Goal: Task Accomplishment & Management: Manage account settings

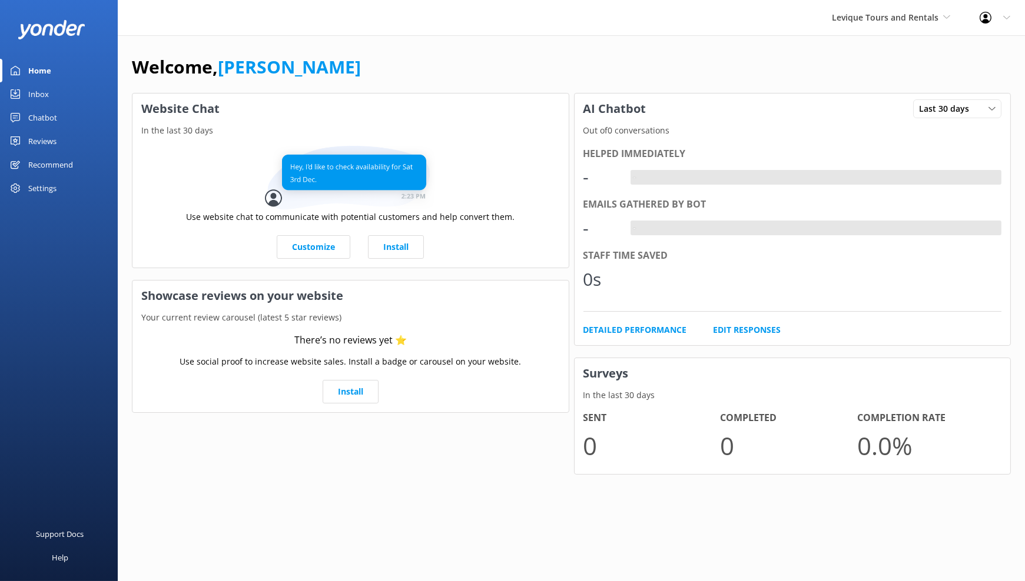
click at [38, 117] on div "Chatbot" at bounding box center [42, 118] width 29 height 24
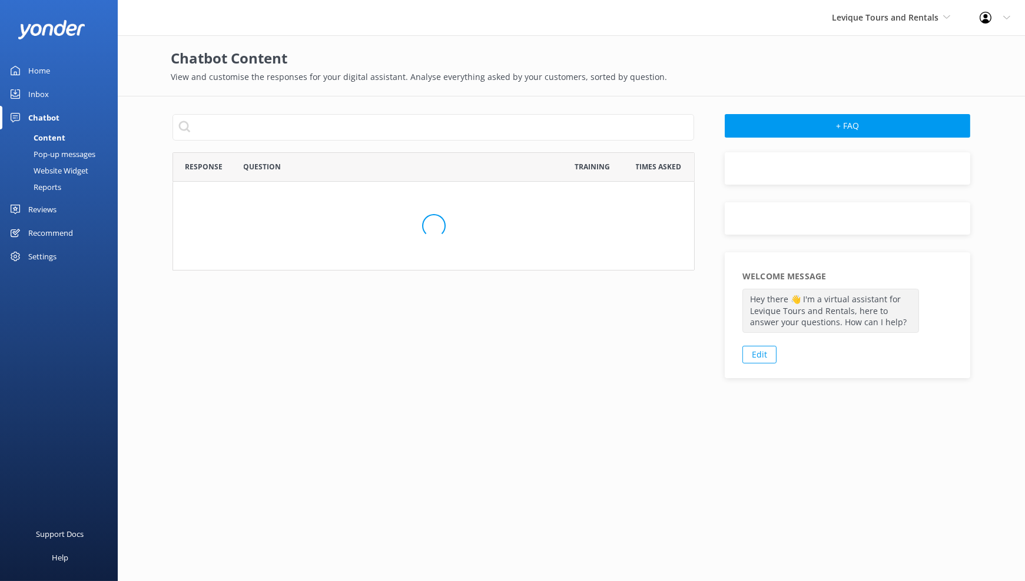
scroll to position [403, 512]
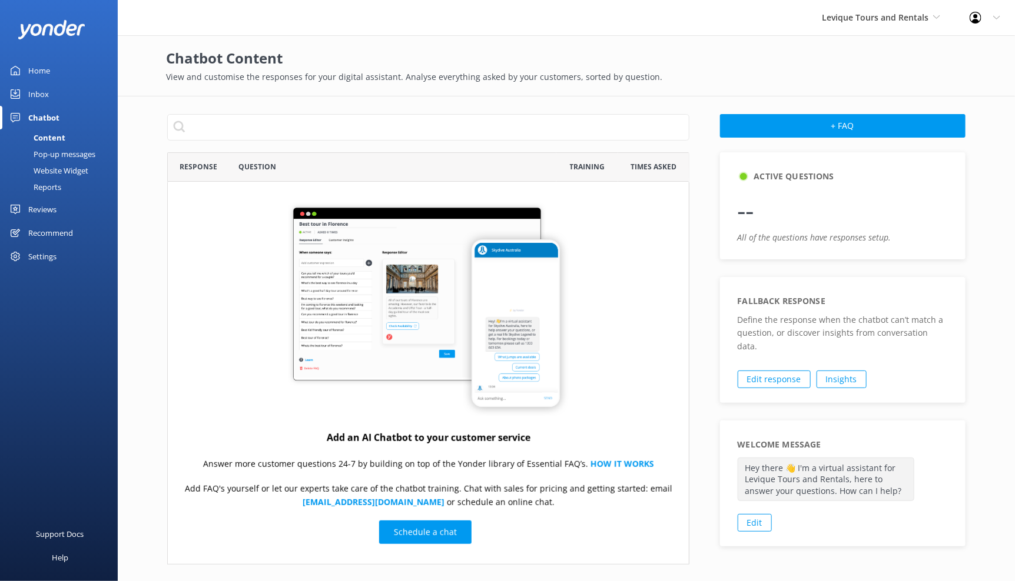
click at [75, 167] on div "Website Widget" at bounding box center [47, 170] width 81 height 16
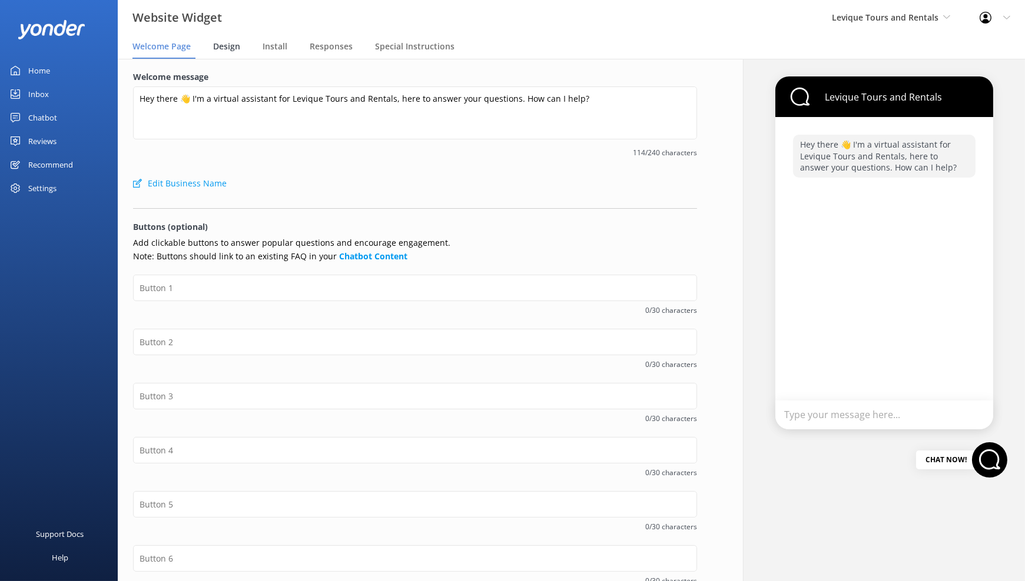
click at [235, 48] on span "Design" at bounding box center [226, 47] width 27 height 12
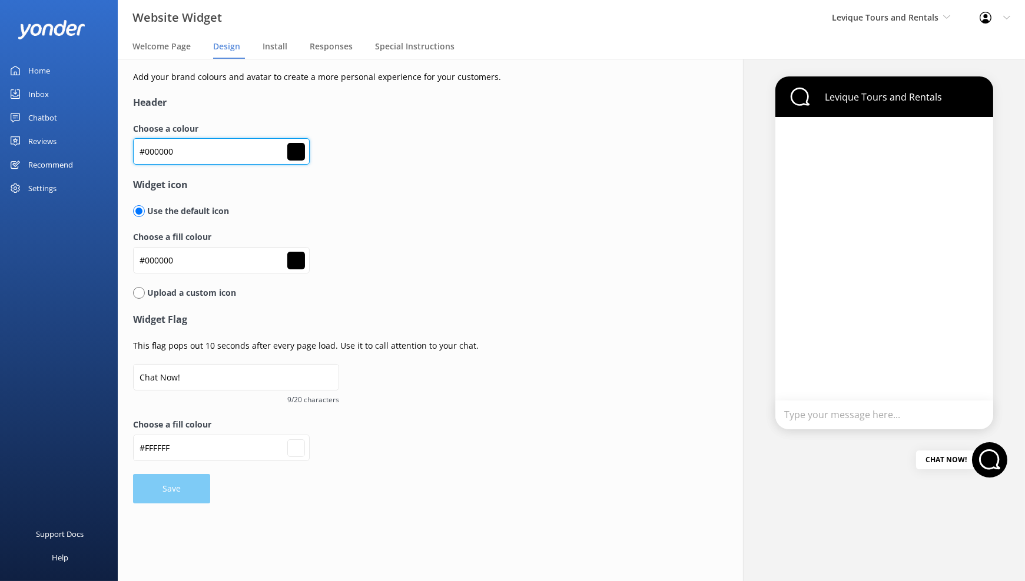
drag, startPoint x: 195, startPoint y: 151, endPoint x: 112, endPoint y: 152, distance: 83.0
click at [112, 152] on div "Website Widget Levique Tours and Rentals Kendall's Adventure Co Cool Tours Inc …" at bounding box center [512, 320] width 1025 height 523
paste input "53c2c5"
type input "#53c2c5"
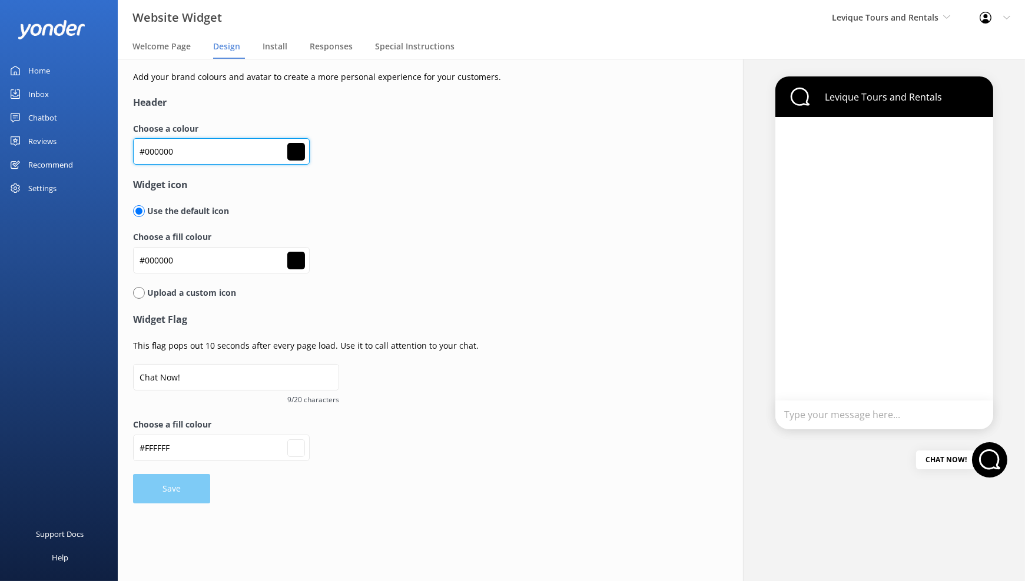
type input "#ffffff"
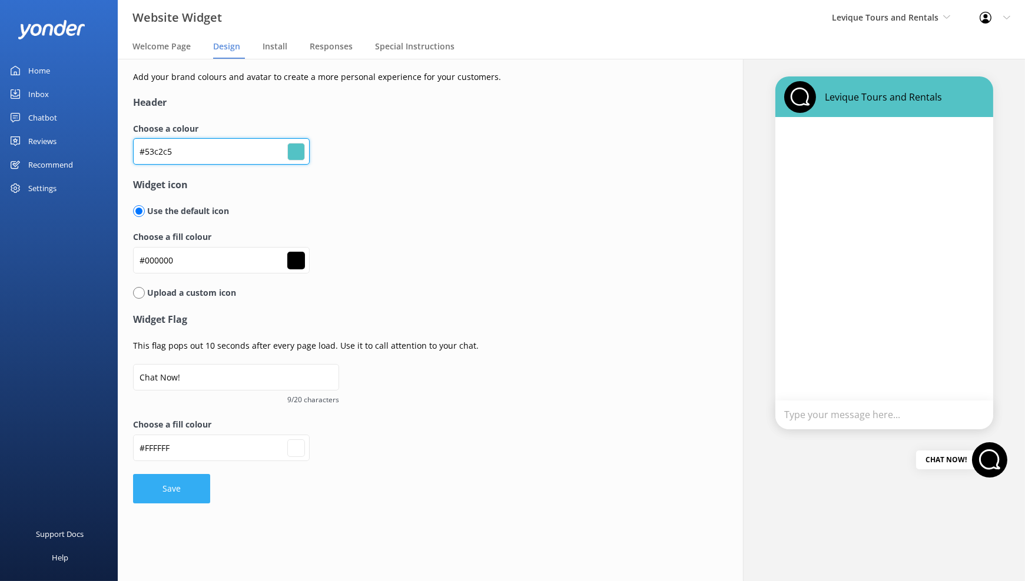
type input "#53c2c5"
click at [194, 489] on button "Save" at bounding box center [171, 488] width 77 height 29
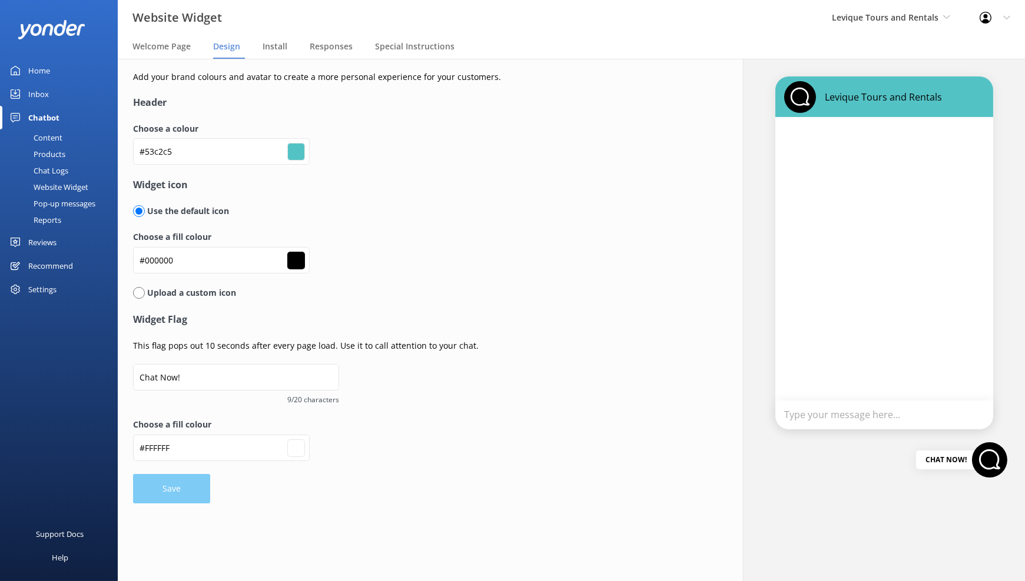
click at [59, 280] on div "Settings" at bounding box center [59, 290] width 118 height 24
type input "#ffffff"
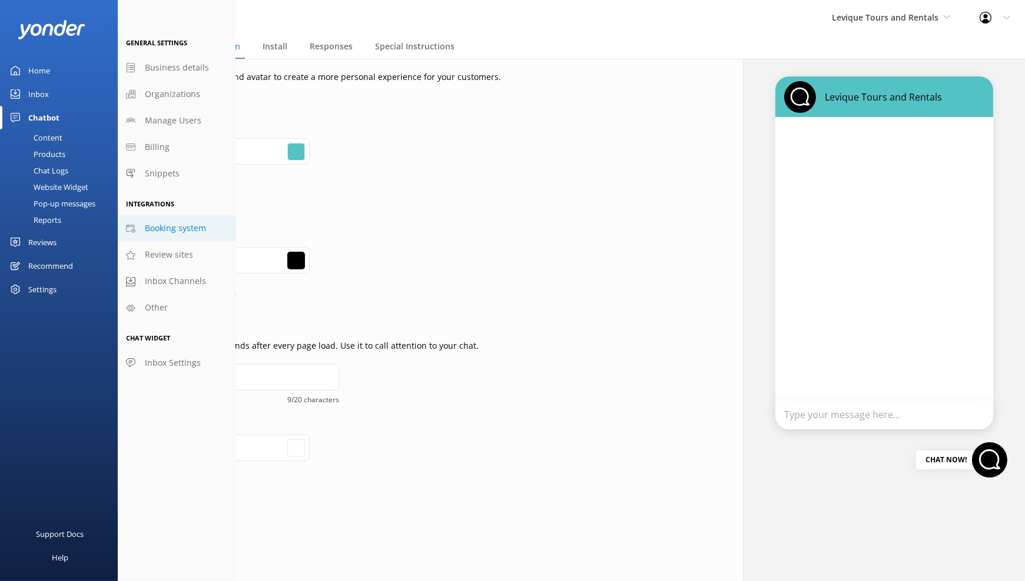
click at [189, 229] on span "Booking system" at bounding box center [175, 228] width 61 height 13
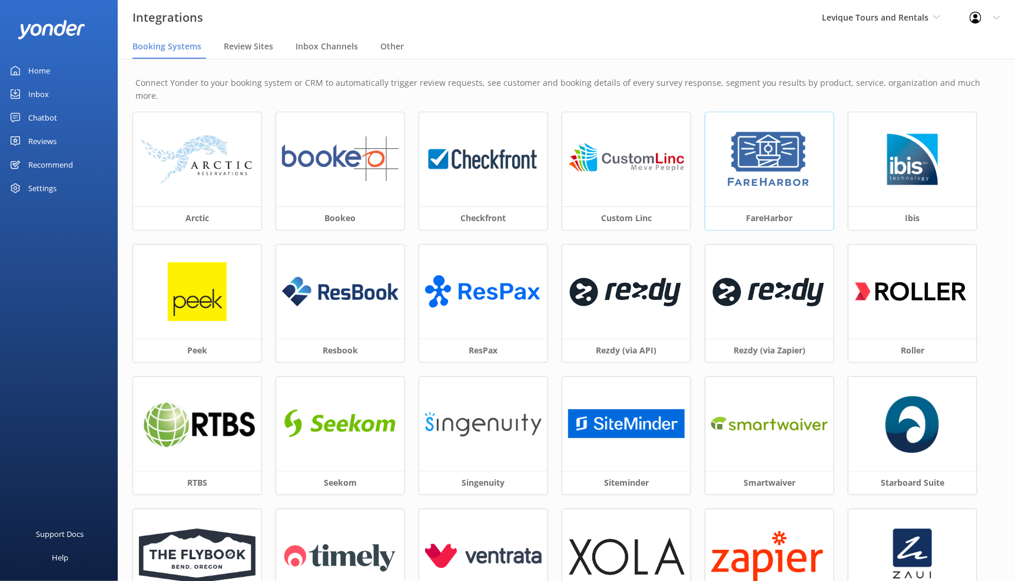
click at [751, 169] on img at bounding box center [768, 159] width 89 height 59
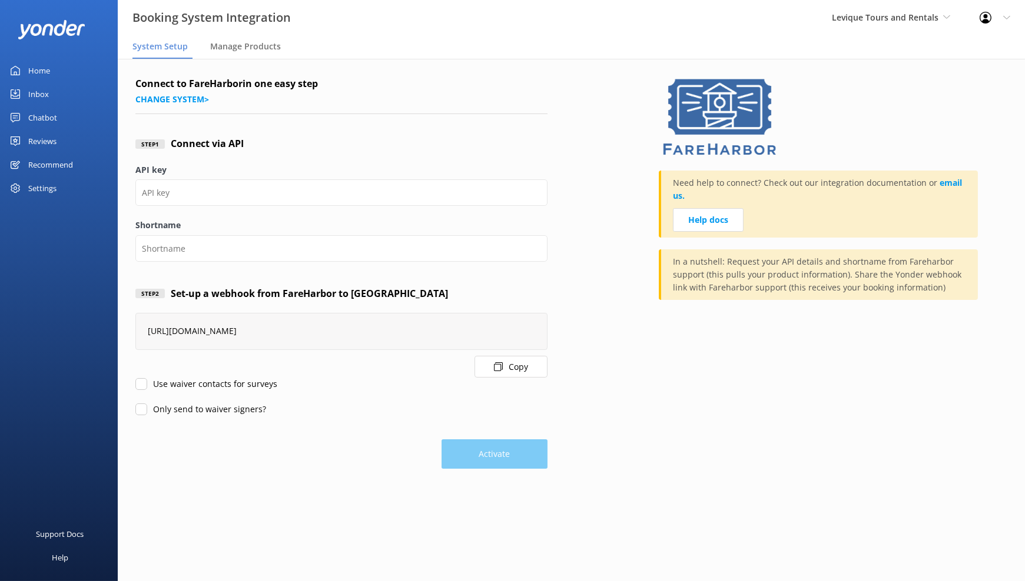
click at [533, 370] on button "Copy" at bounding box center [510, 367] width 73 height 22
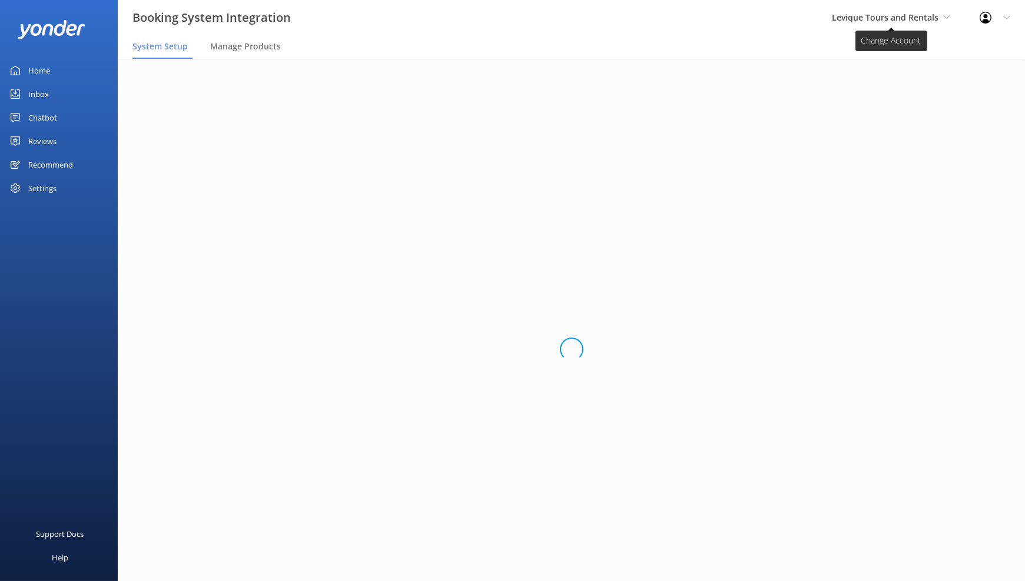
click at [936, 15] on span "Levique Tours and Rentals" at bounding box center [890, 17] width 118 height 13
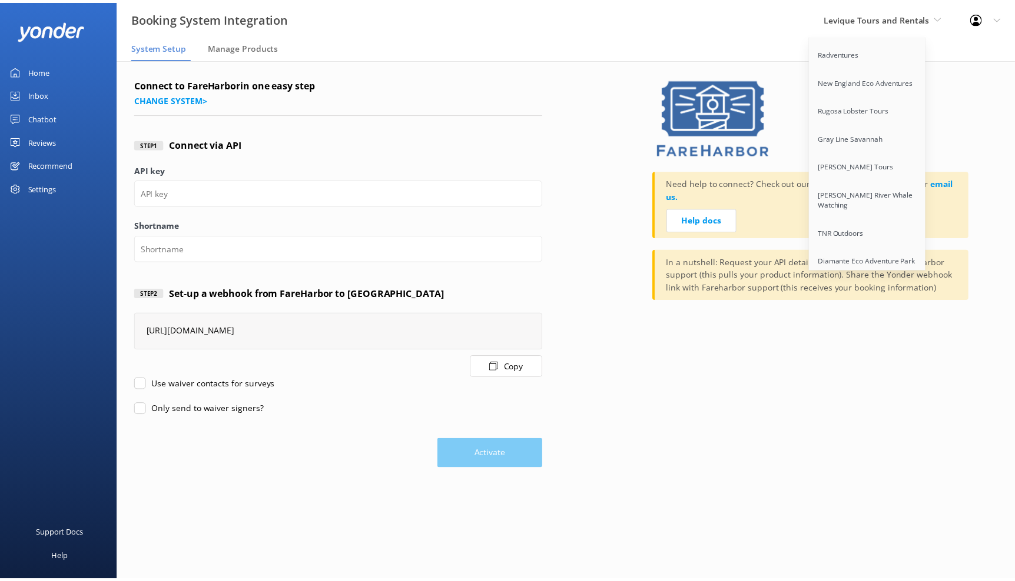
scroll to position [781, 0]
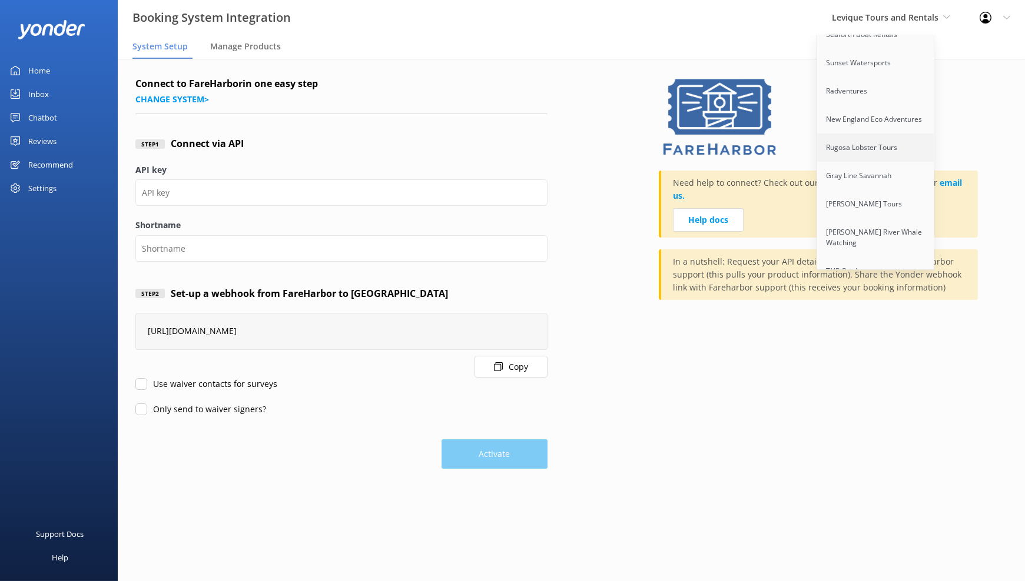
click at [876, 134] on link "Rugosa Lobster Tours" at bounding box center [876, 148] width 118 height 28
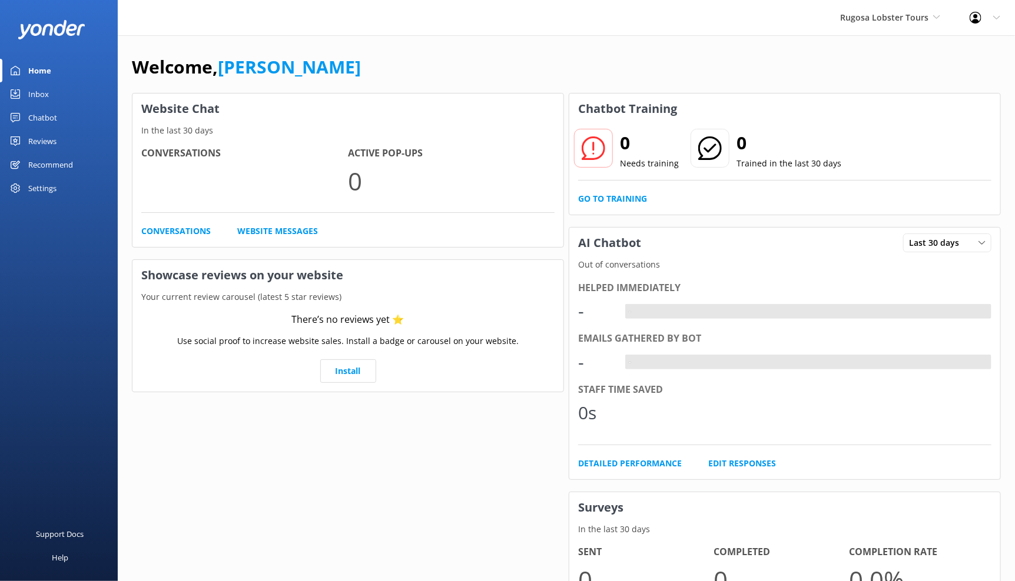
click at [56, 118] on link "Chatbot" at bounding box center [59, 118] width 118 height 24
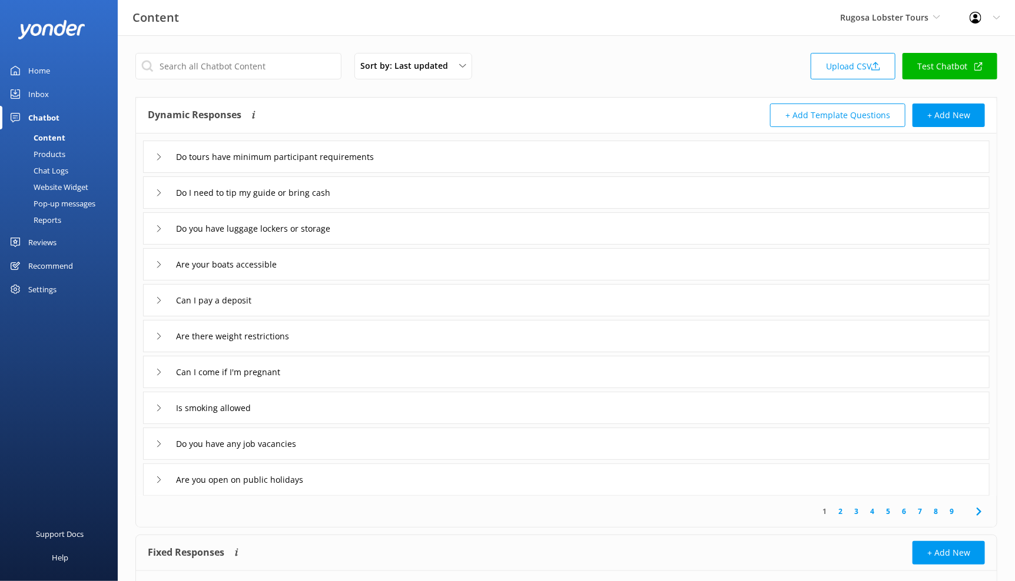
click at [508, 147] on div "Do tours have minimum participant requirements" at bounding box center [566, 157] width 846 height 32
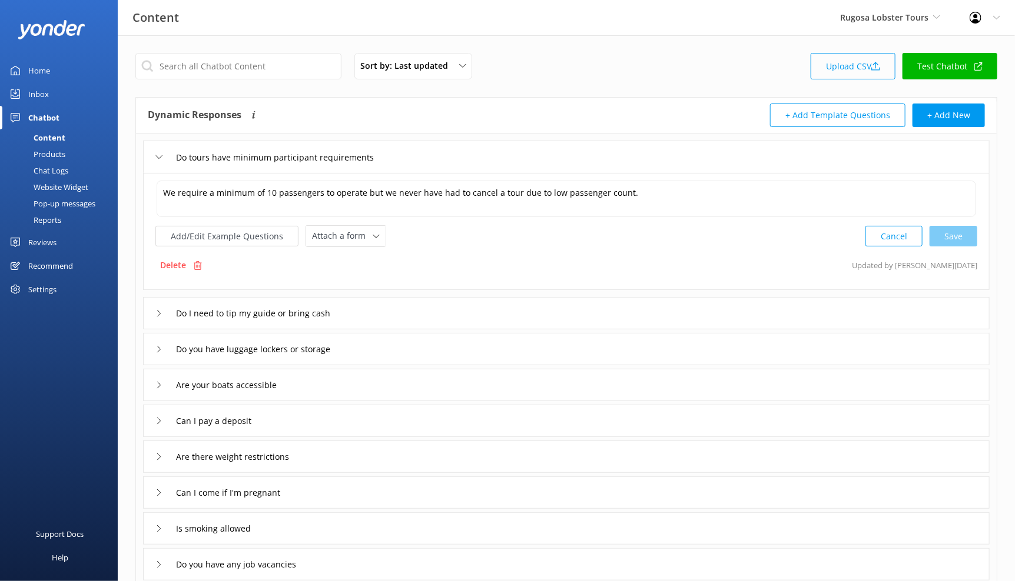
click at [866, 65] on link "Upload CSV" at bounding box center [852, 66] width 85 height 26
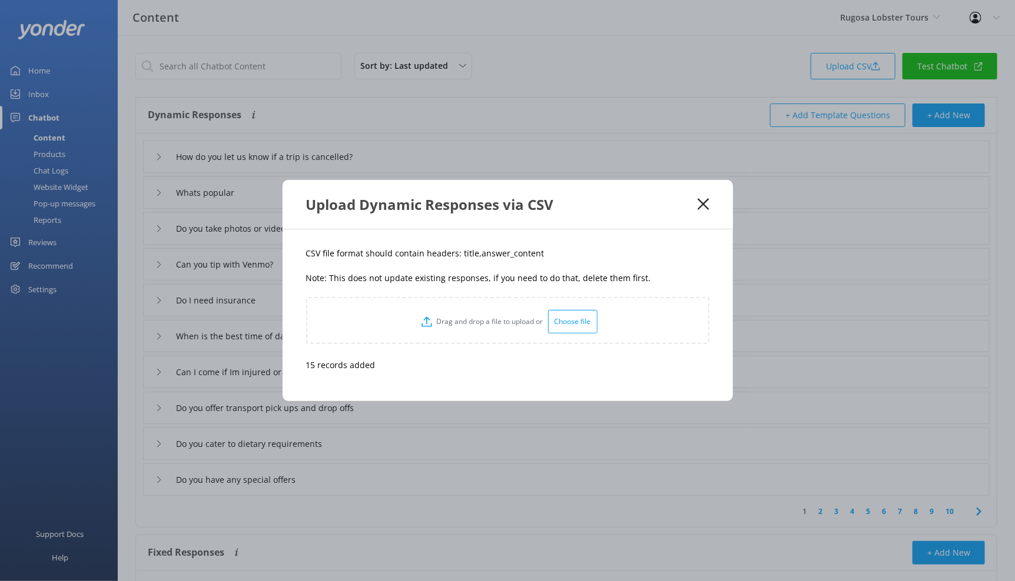
click at [703, 200] on icon at bounding box center [702, 204] width 11 height 12
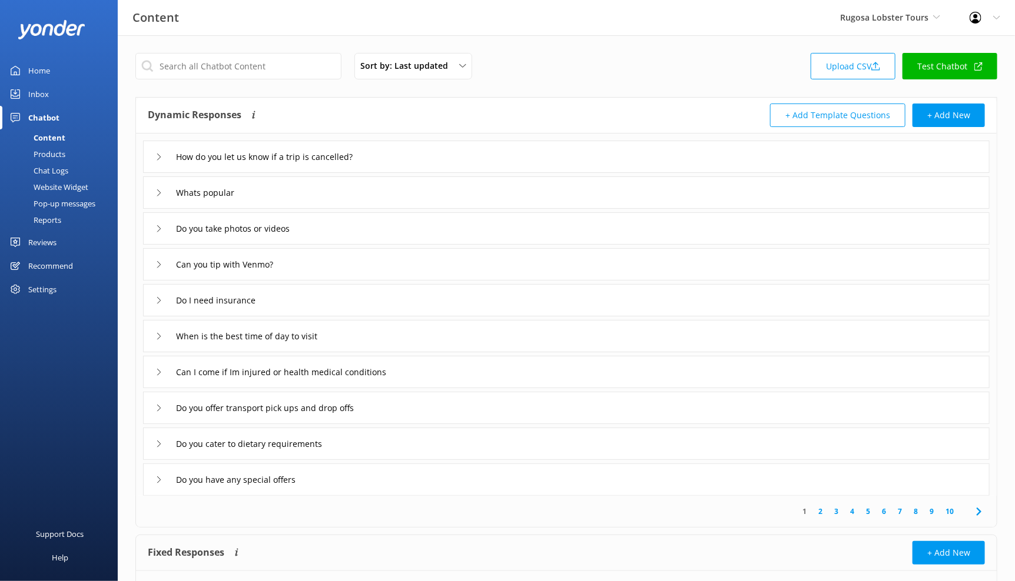
click at [373, 301] on div "Do I need insurance" at bounding box center [566, 300] width 846 height 32
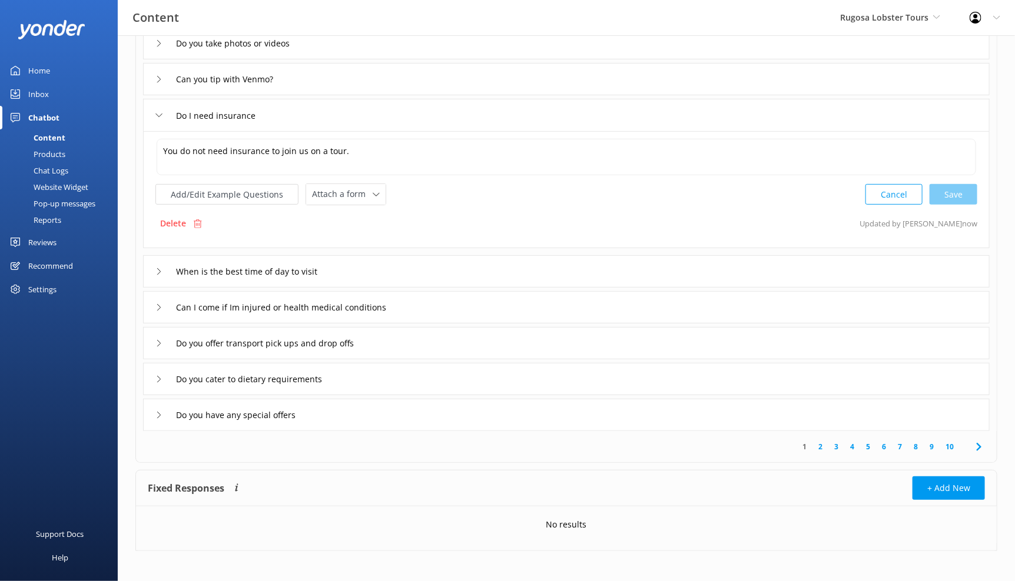
scroll to position [191, 0]
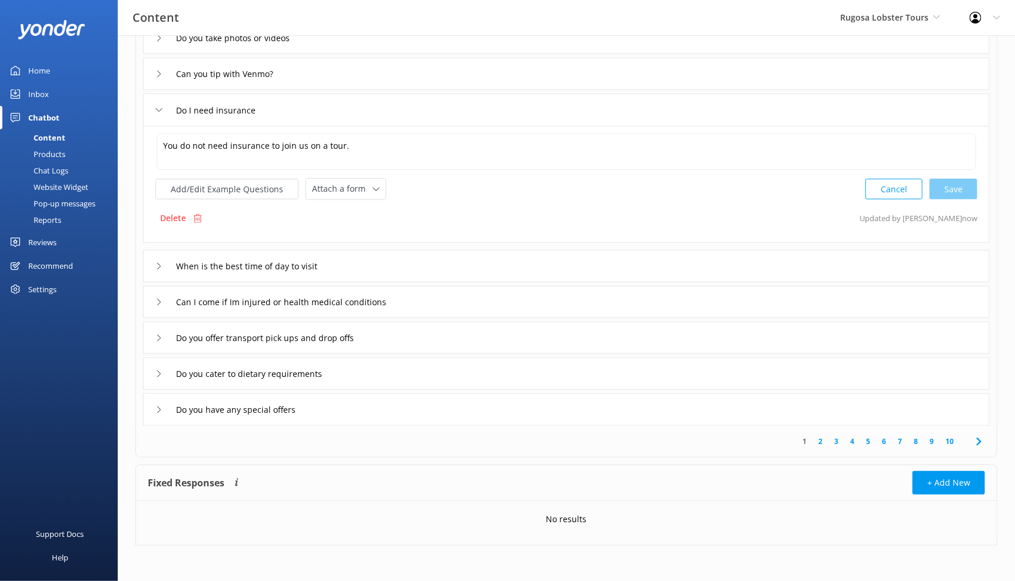
click at [626, 352] on div "Do you offer transport pick ups and drop offs" at bounding box center [566, 338] width 846 height 32
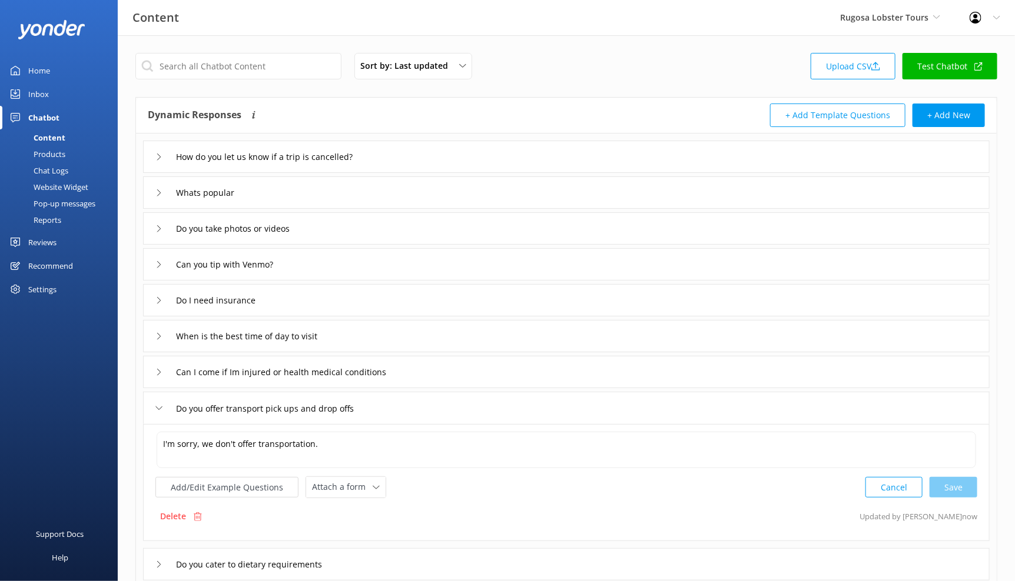
click at [43, 72] on div "Home" at bounding box center [39, 71] width 22 height 24
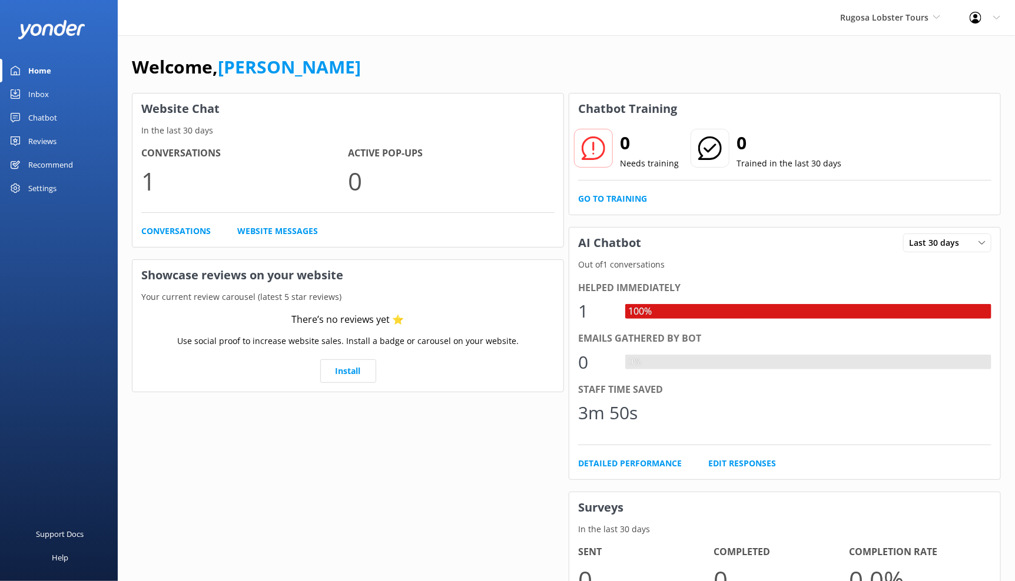
drag, startPoint x: 922, startPoint y: 19, endPoint x: 925, endPoint y: 89, distance: 69.5
click at [922, 19] on span "Rugosa Lobster Tours" at bounding box center [884, 17] width 88 height 11
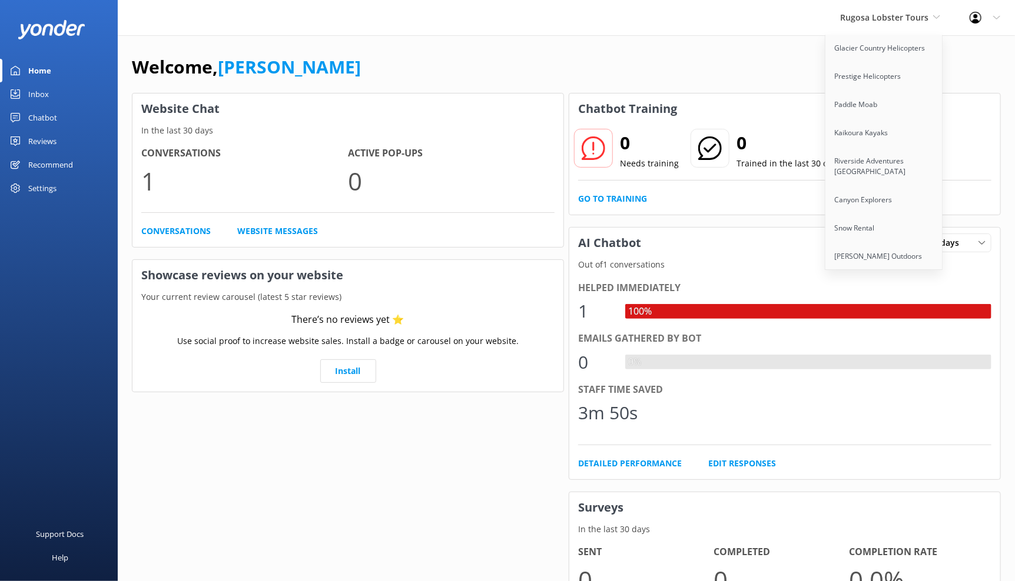
scroll to position [658, 0]
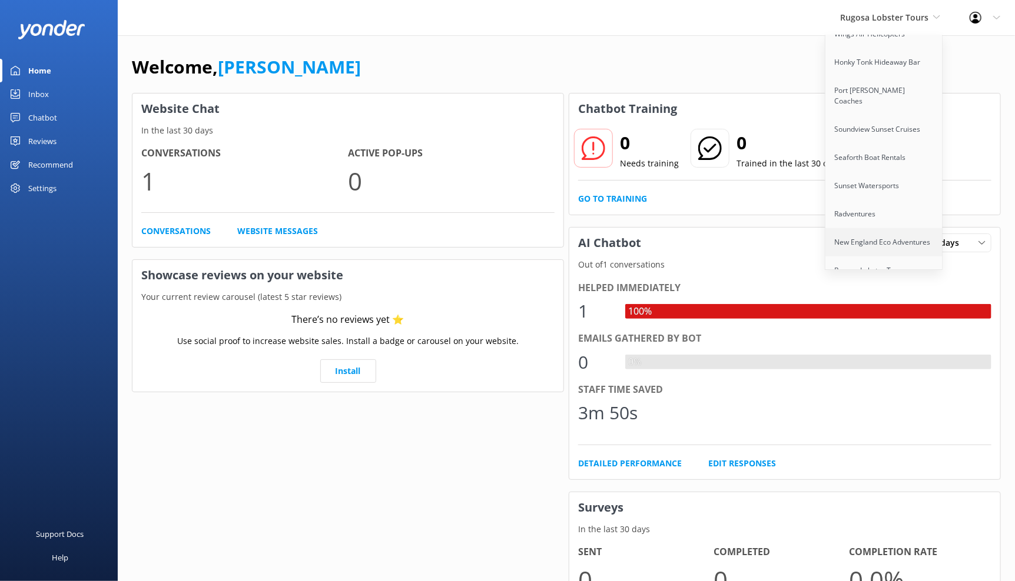
click at [893, 228] on link "New England Eco Adventures" at bounding box center [884, 242] width 118 height 28
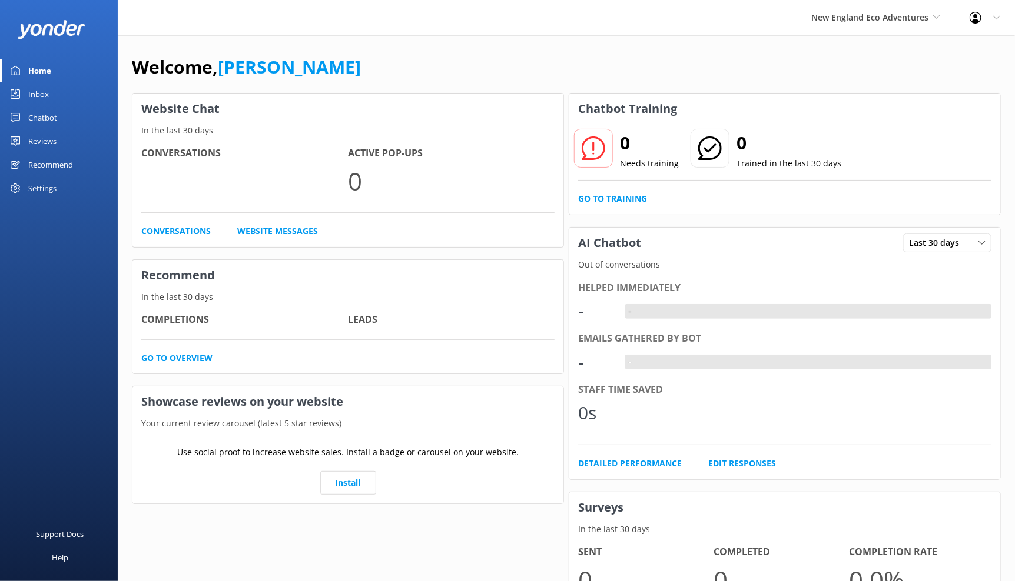
click at [49, 120] on div "Chatbot" at bounding box center [42, 118] width 29 height 24
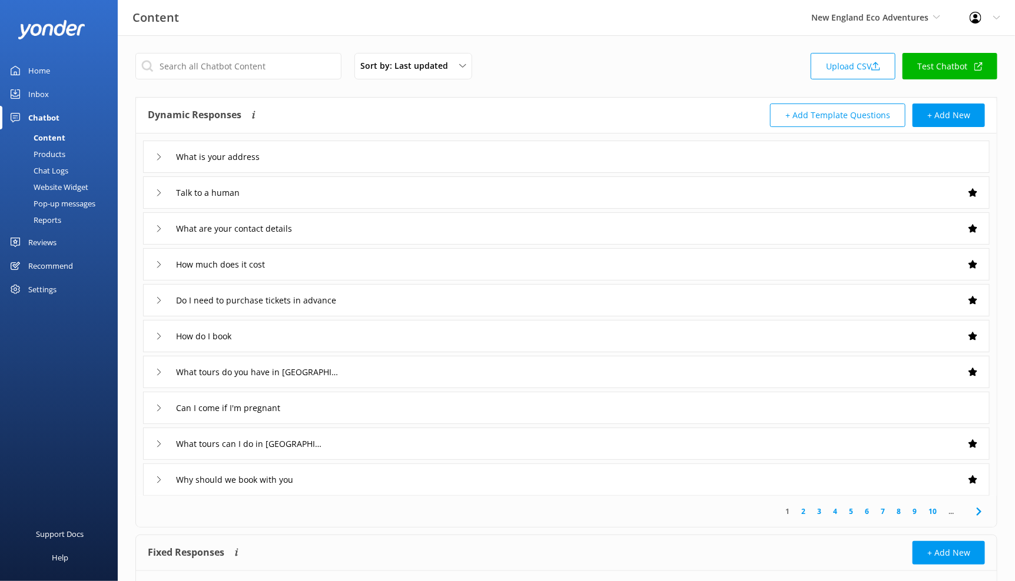
click at [42, 99] on div "Inbox" at bounding box center [38, 94] width 21 height 24
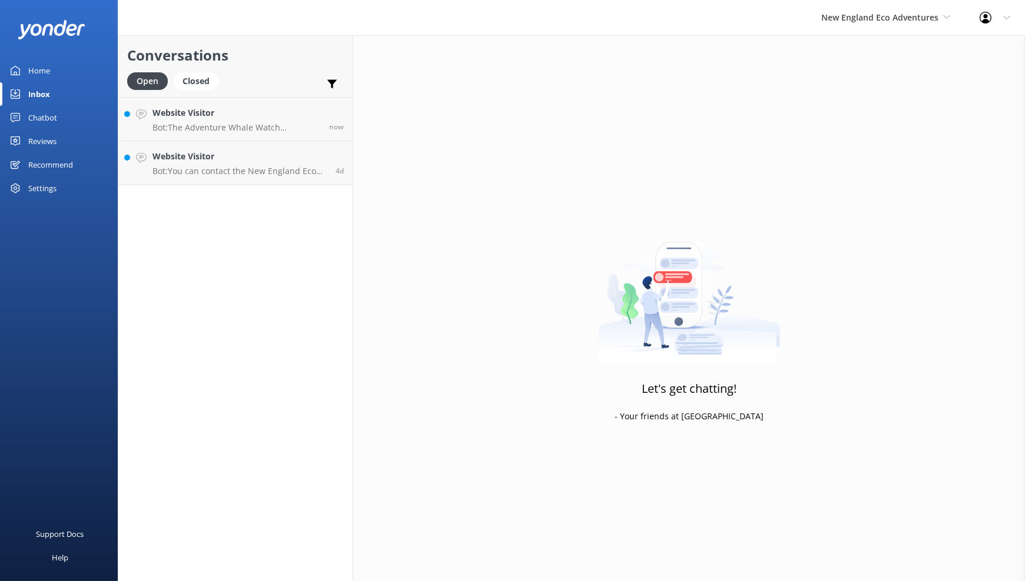
click at [45, 115] on div "Chatbot" at bounding box center [42, 118] width 29 height 24
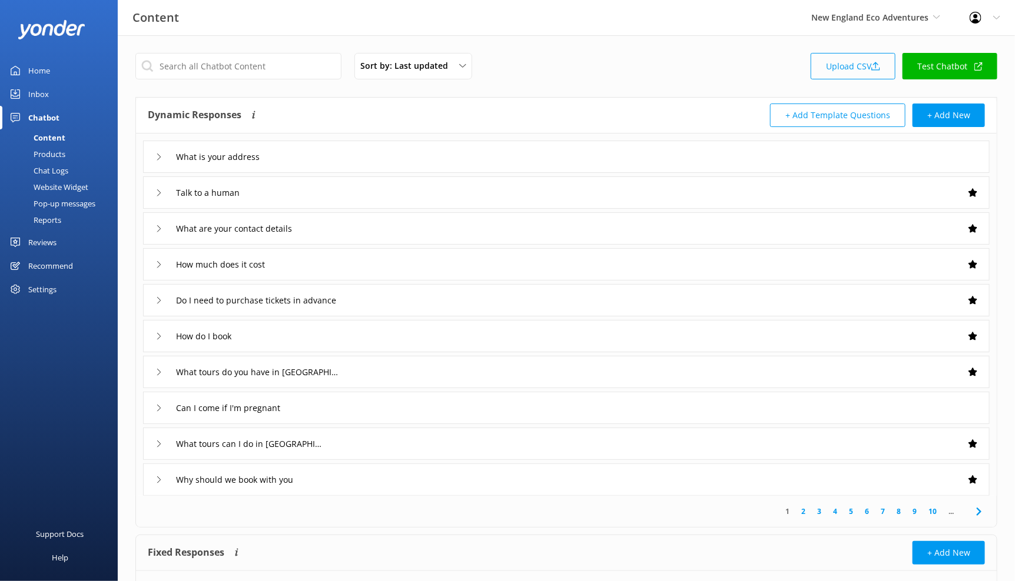
click at [883, 64] on link "Upload CSV" at bounding box center [852, 66] width 85 height 26
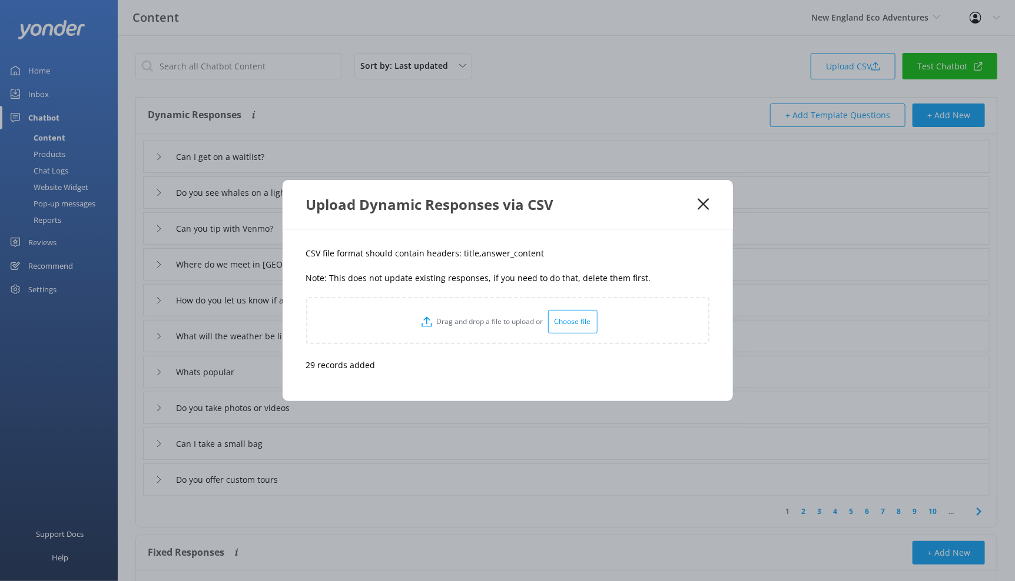
click at [703, 209] on icon at bounding box center [702, 204] width 11 height 12
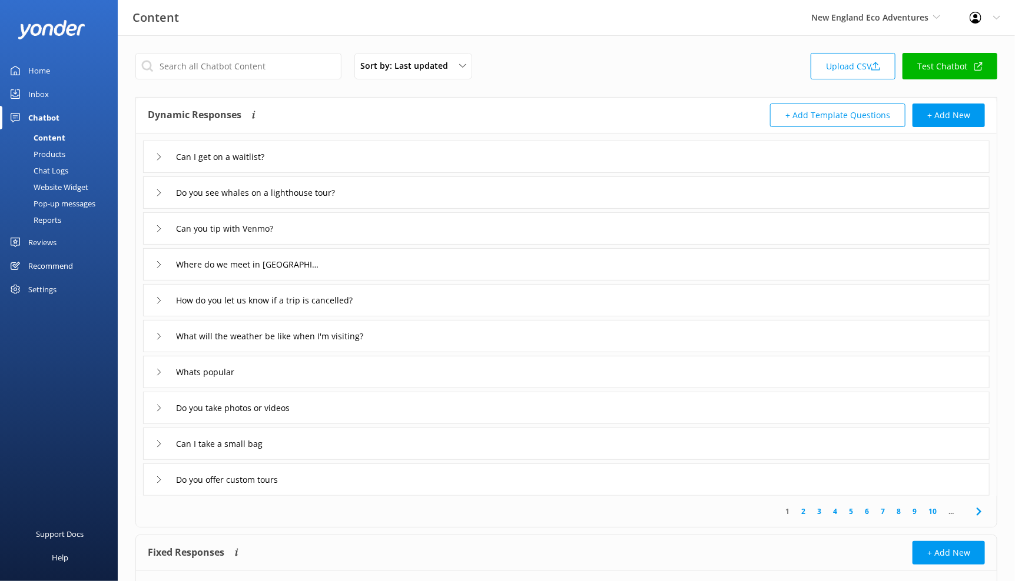
click at [507, 247] on div "Can I get on a waitlist? Do you see whales on a lighthouse tour? Can you tip wi…" at bounding box center [566, 315] width 860 height 362
click at [507, 237] on div "Can you tip with Venmo?" at bounding box center [566, 228] width 846 height 32
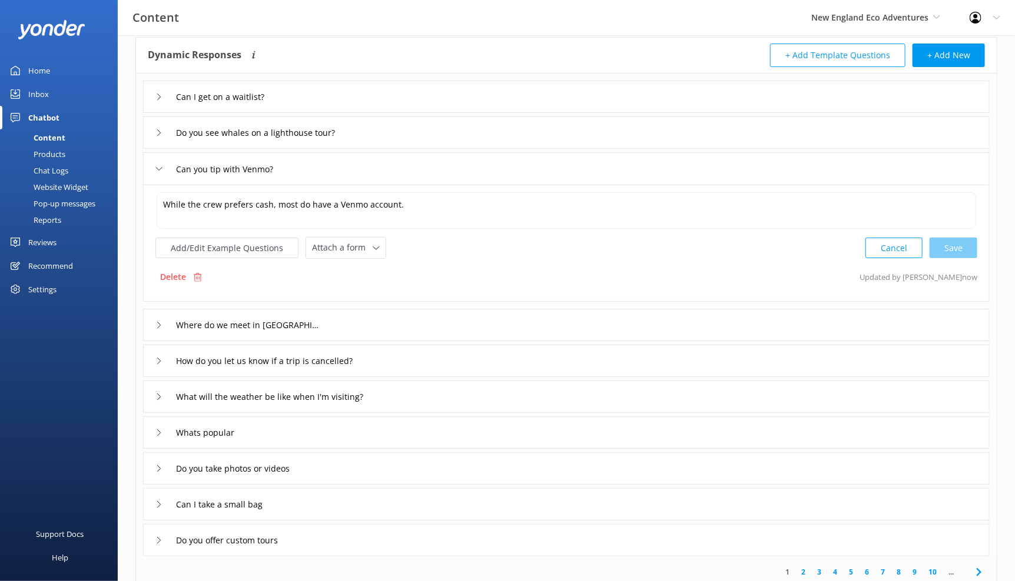
scroll to position [64, 0]
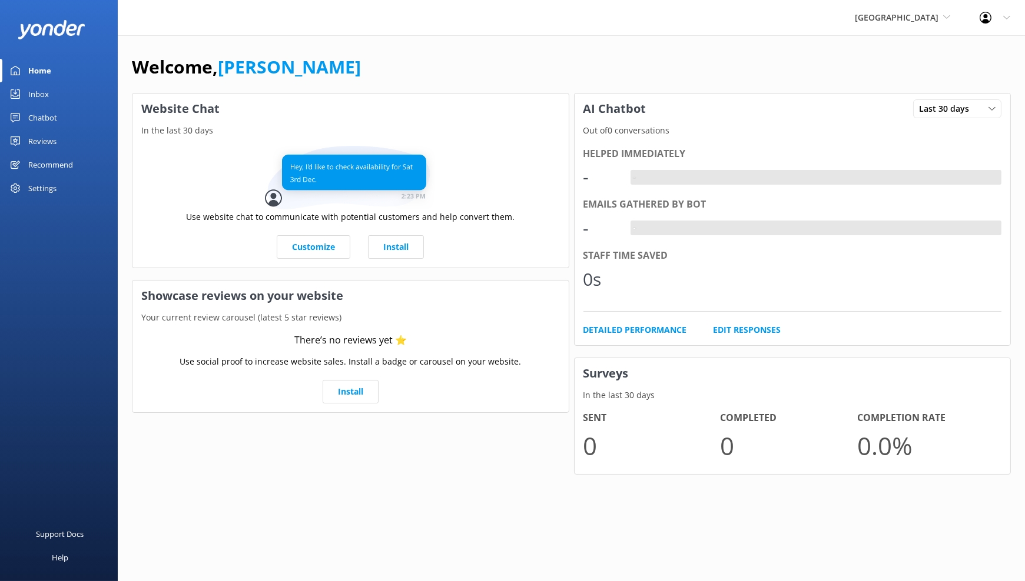
click at [41, 118] on div "Chatbot" at bounding box center [42, 118] width 29 height 24
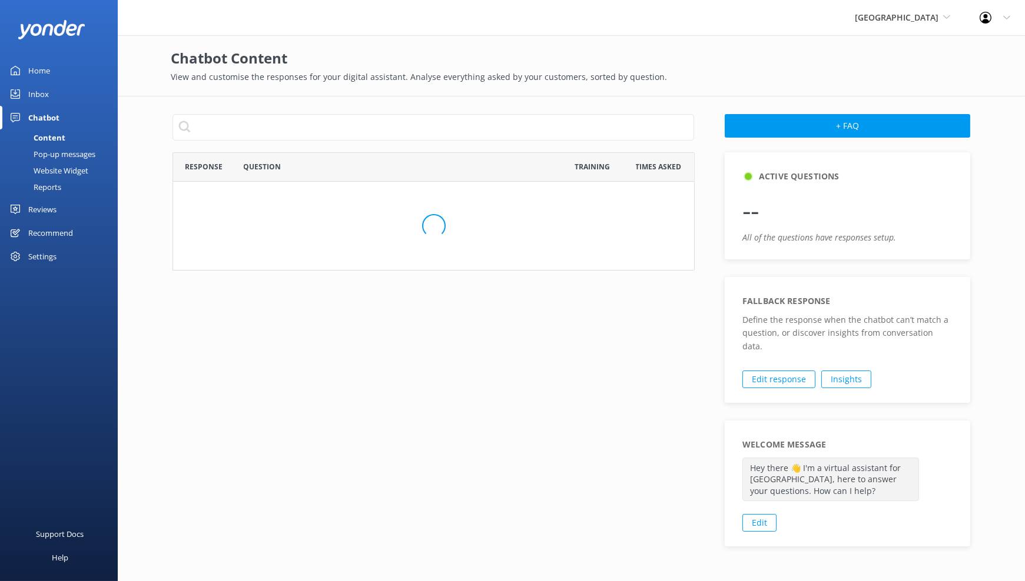
scroll to position [403, 512]
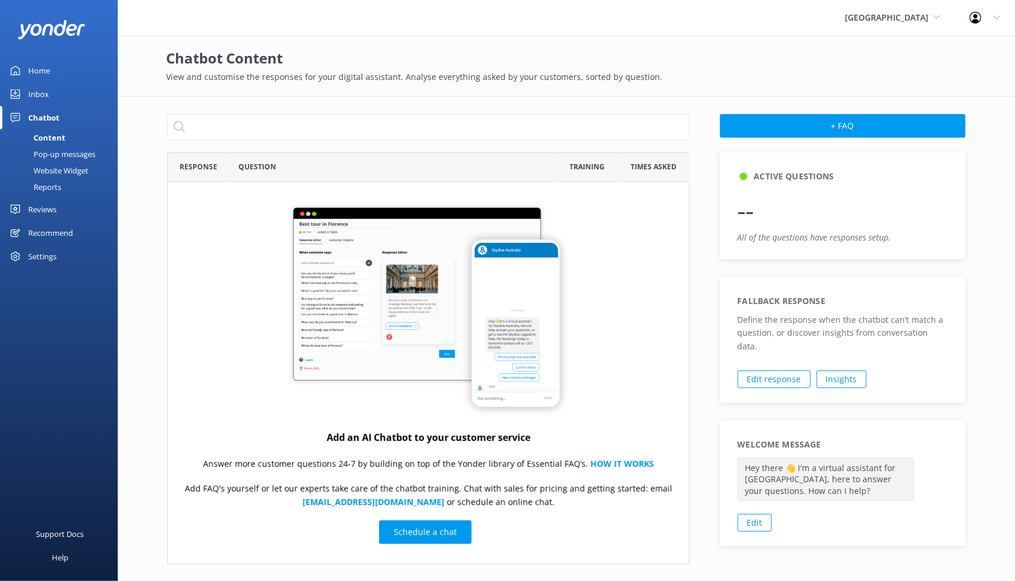
click at [64, 164] on div "Website Widget" at bounding box center [47, 170] width 81 height 16
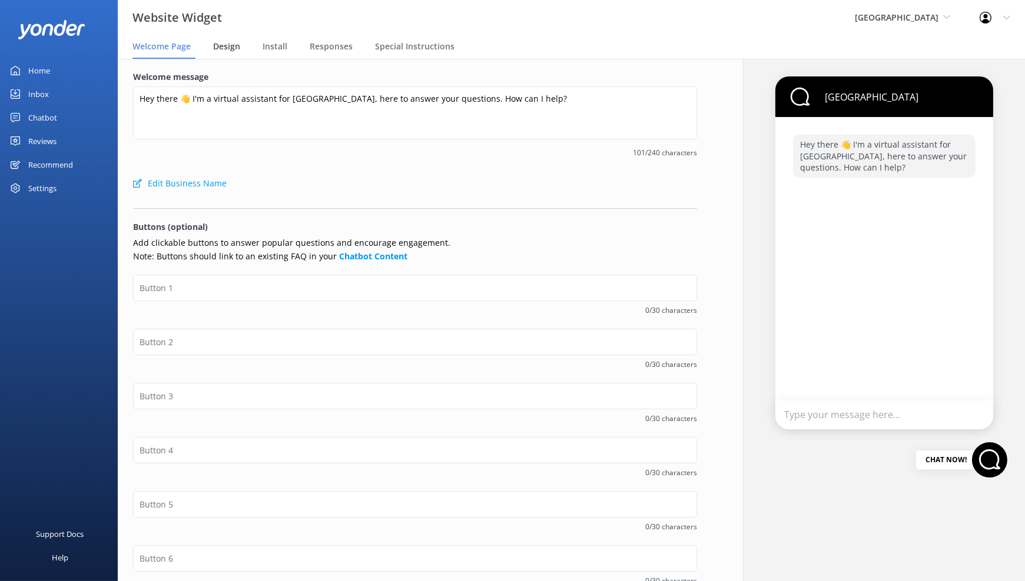
click at [237, 45] on span "Design" at bounding box center [226, 47] width 27 height 12
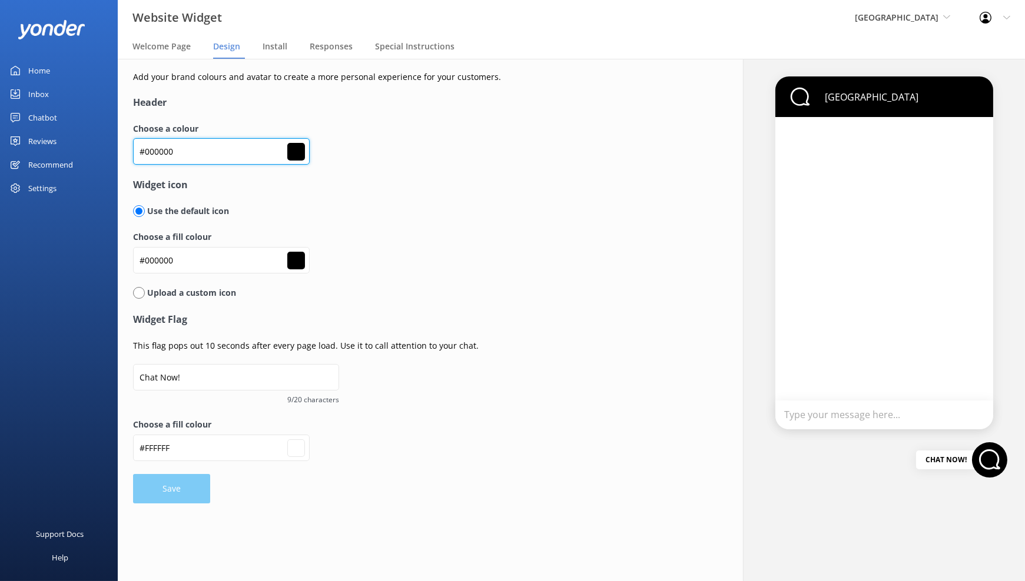
drag, startPoint x: 225, startPoint y: 150, endPoint x: 112, endPoint y: 154, distance: 113.0
click at [112, 154] on div "Website Widget River Valley Kendall's Adventure Co Cool Tours Inc Tongariro Riv…" at bounding box center [512, 320] width 1025 height 523
paste input "199a9"
type input "#0199a9"
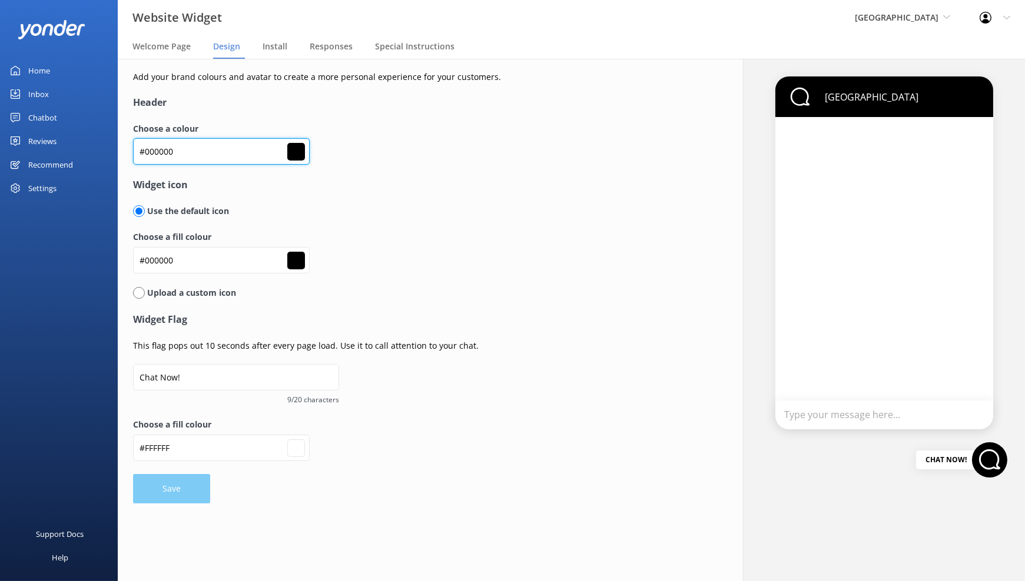
type input "#ffffff"
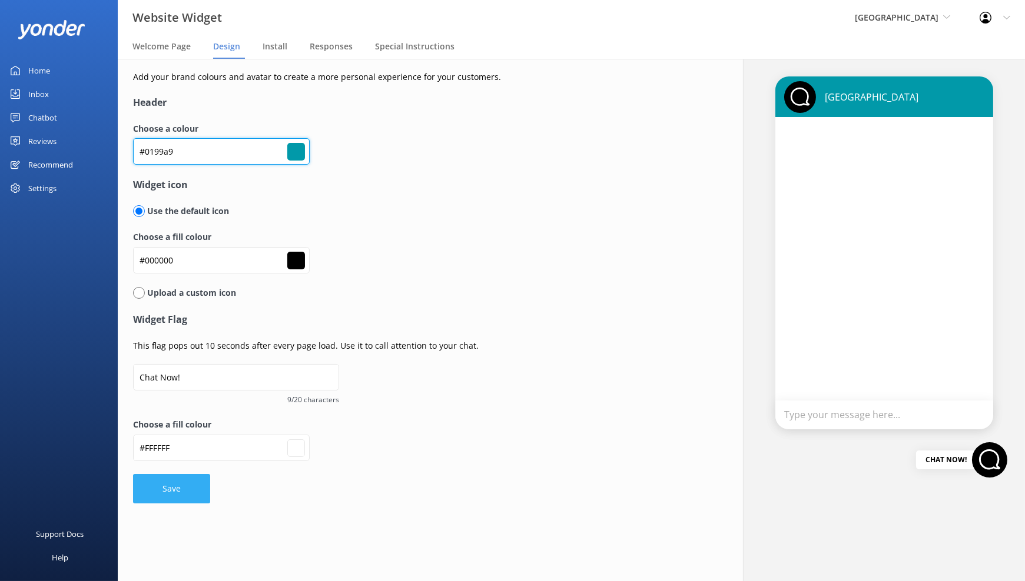
type input "#0199a9"
click at [175, 476] on button "Save" at bounding box center [171, 488] width 77 height 29
type input "#ffffff"
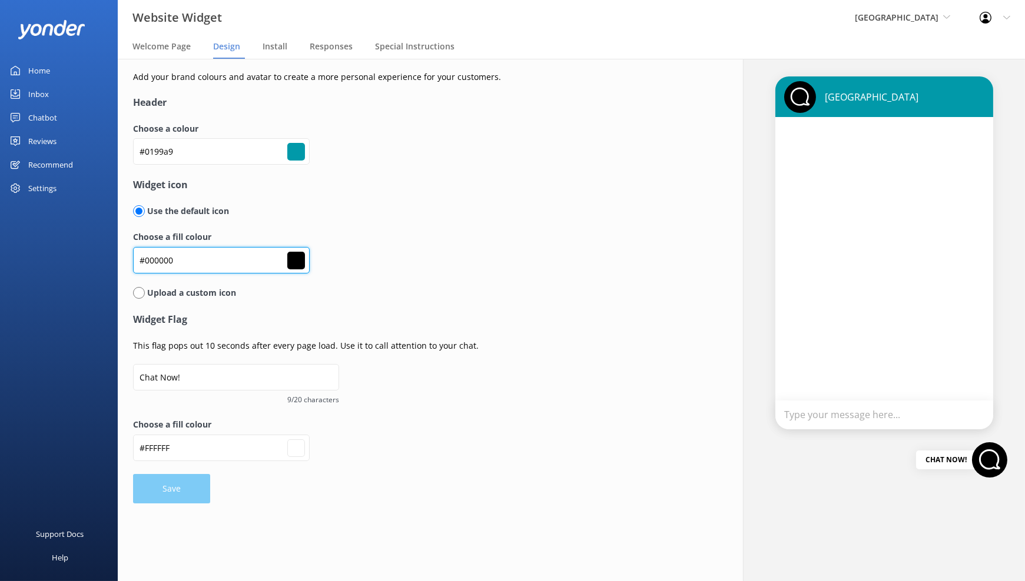
click at [199, 165] on input "#000000" at bounding box center [221, 151] width 177 height 26
drag, startPoint x: 208, startPoint y: 263, endPoint x: 124, endPoint y: 248, distance: 84.8
click at [124, 248] on div "Add your brand colours and avatar to create a more personal experience for your…" at bounding box center [415, 287] width 594 height 457
paste input "444444"
type input "#444444"
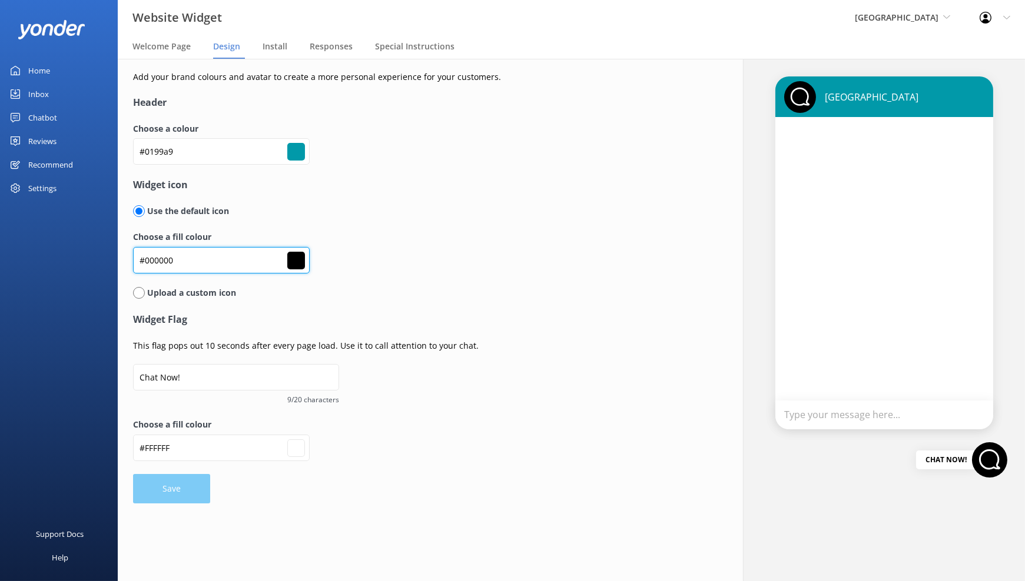
type input "#444444"
type input "#ffffff"
type input "#444444"
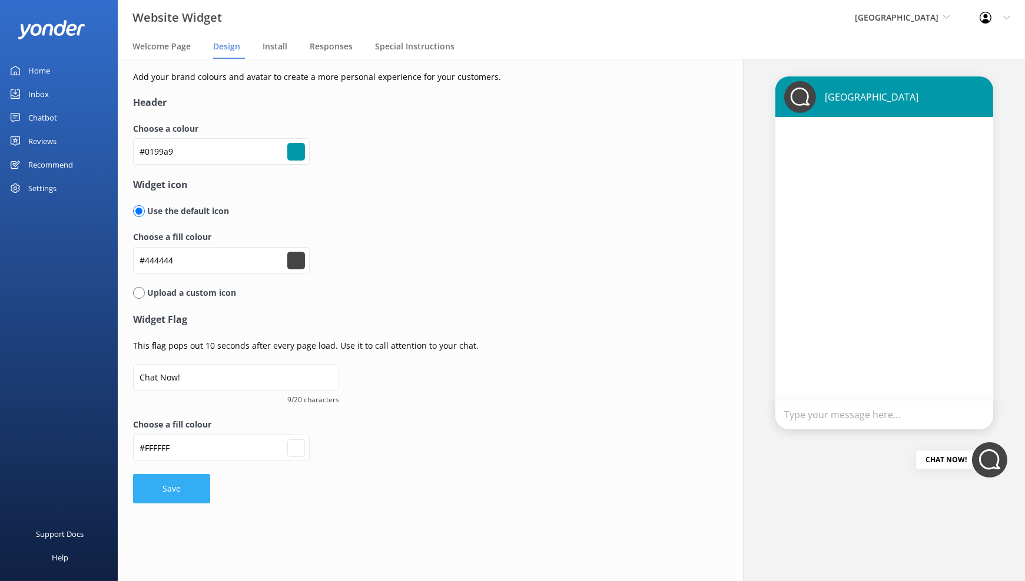
click at [175, 491] on button "Save" at bounding box center [171, 488] width 77 height 29
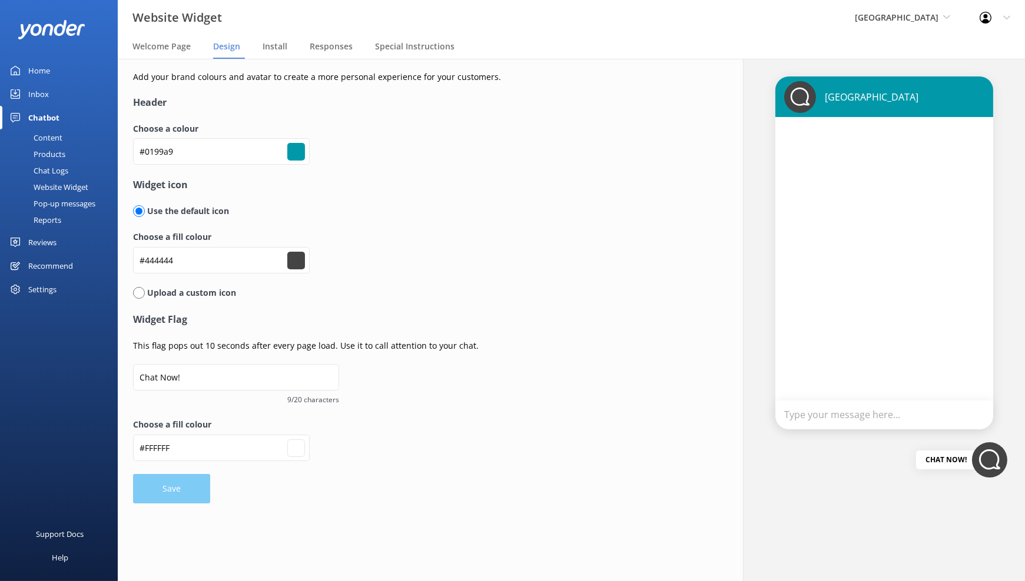
click at [62, 288] on div "Settings" at bounding box center [59, 290] width 118 height 24
type input "#ffffff"
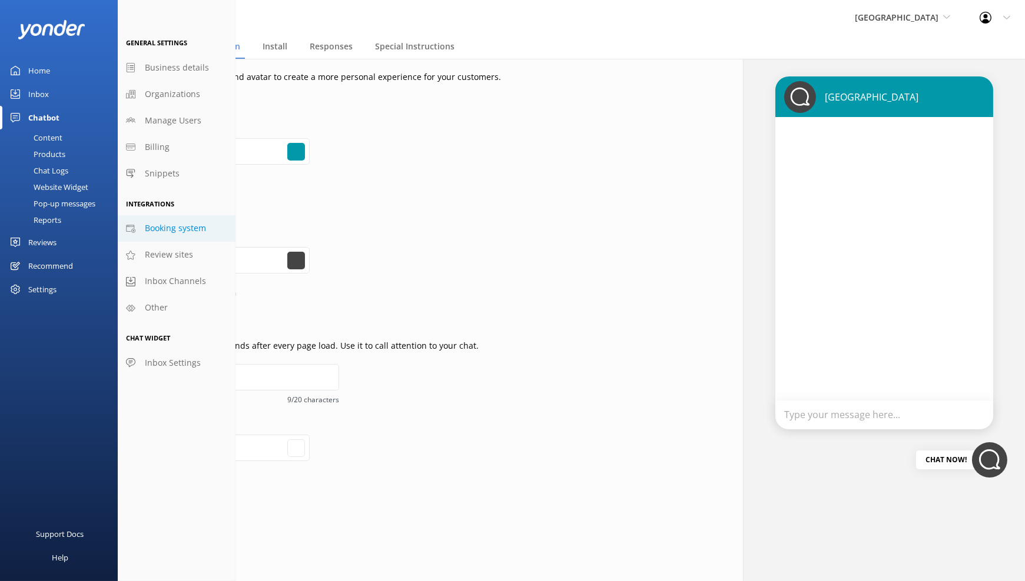
click at [203, 228] on span "Booking system" at bounding box center [175, 228] width 61 height 13
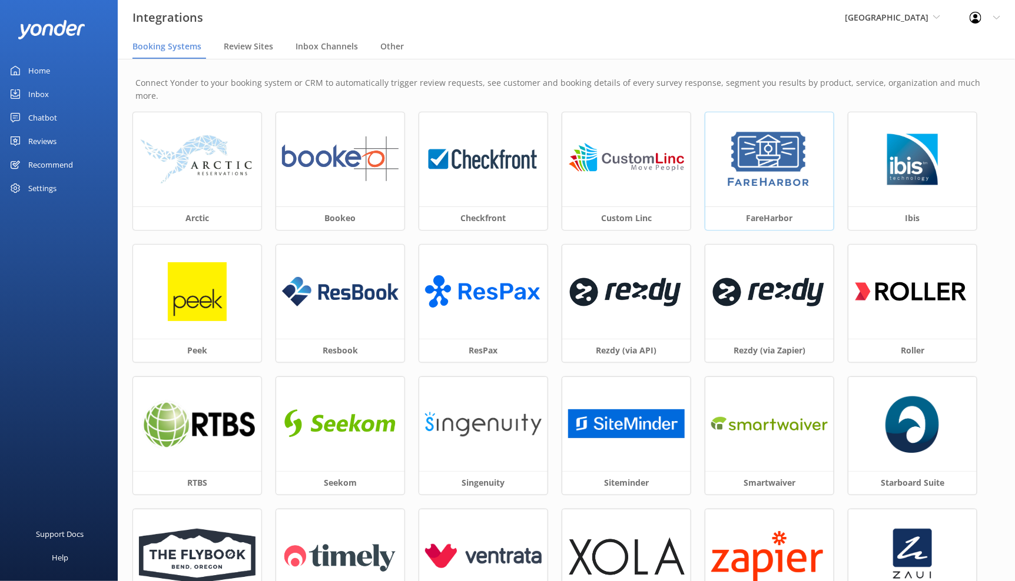
click at [792, 173] on img at bounding box center [768, 159] width 89 height 59
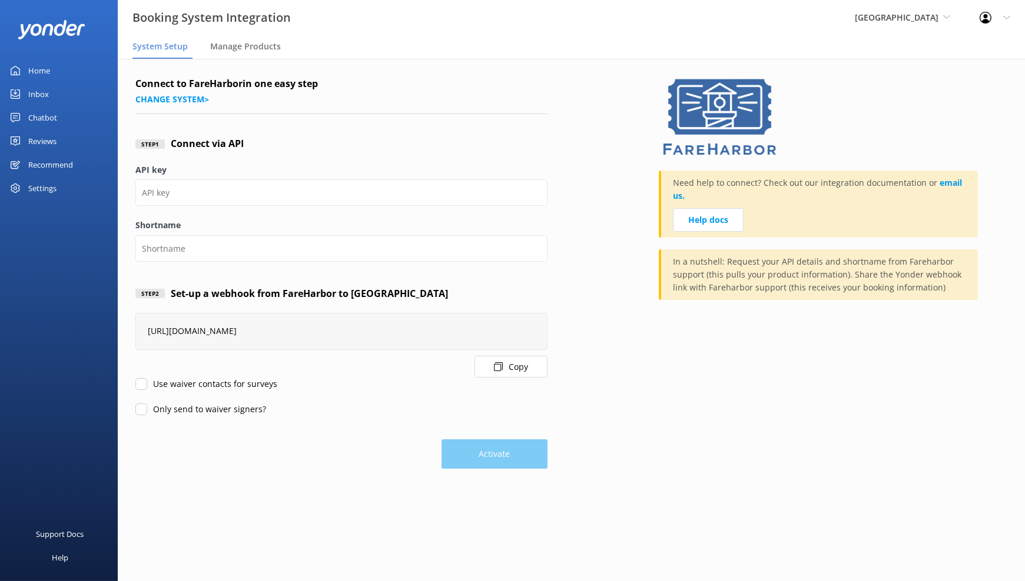
click at [507, 365] on button "Copy" at bounding box center [510, 367] width 73 height 22
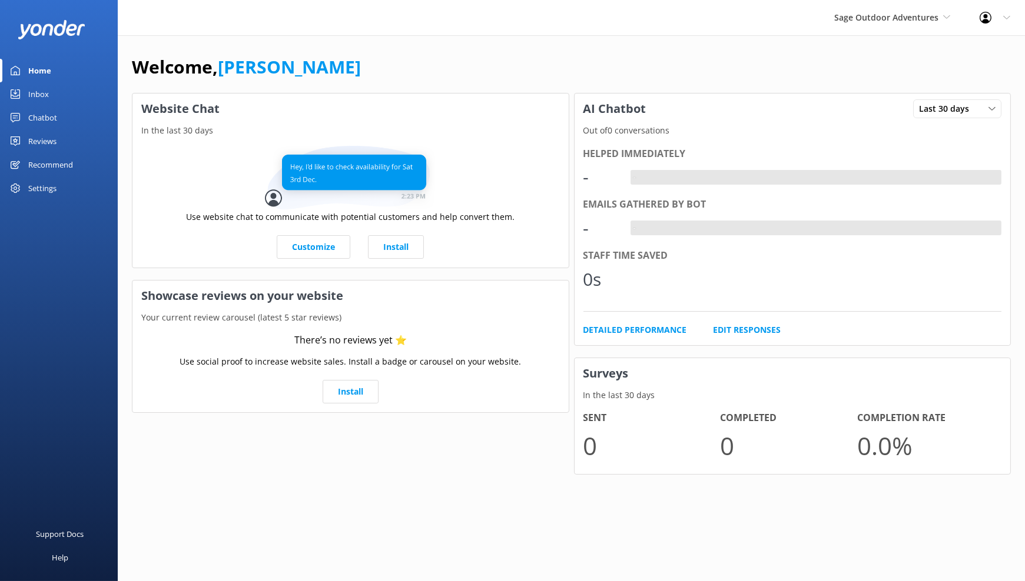
click at [37, 119] on div "Chatbot" at bounding box center [42, 118] width 29 height 24
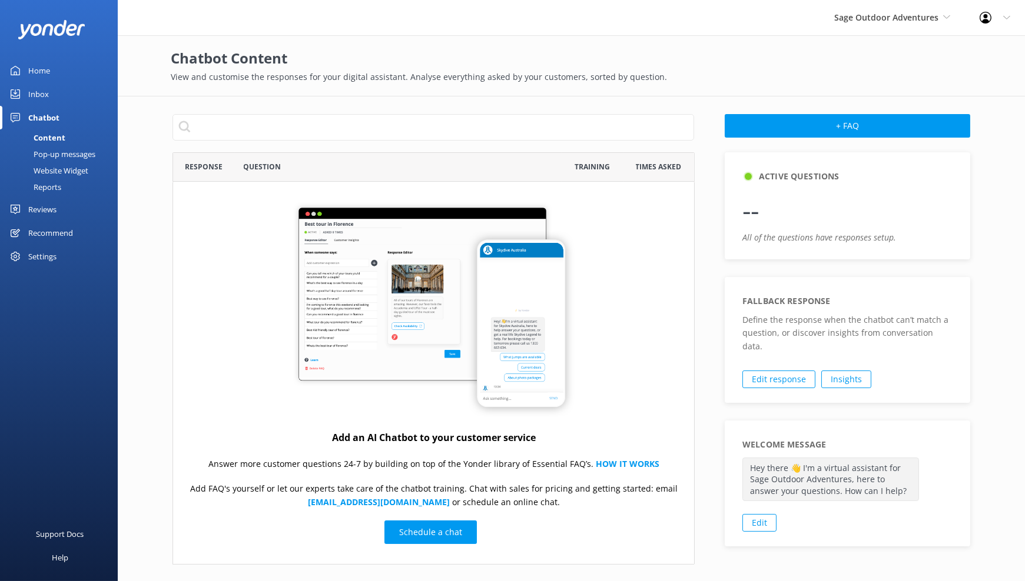
scroll to position [403, 512]
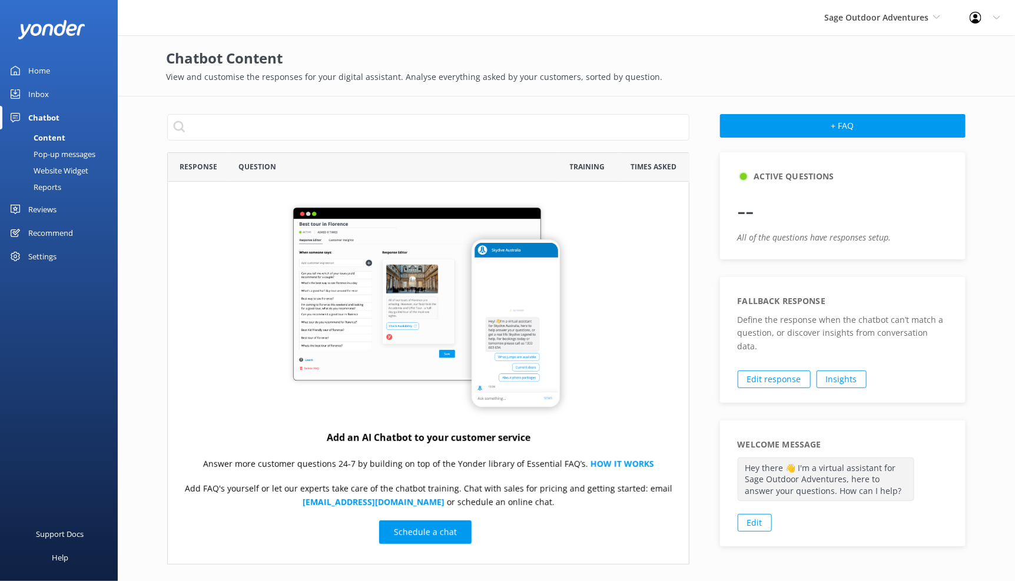
click at [78, 165] on div "Website Widget" at bounding box center [47, 170] width 81 height 16
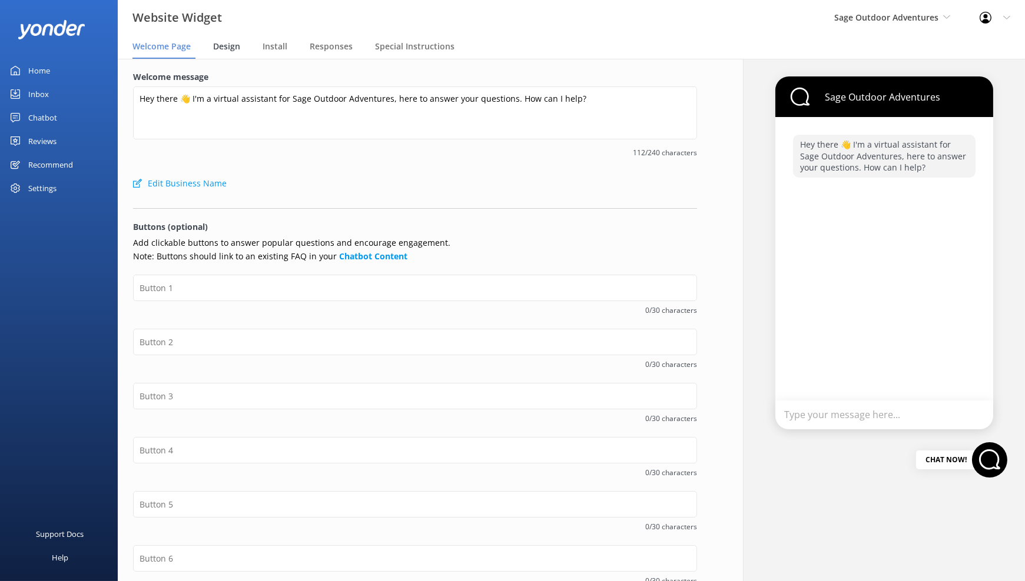
click at [215, 45] on span "Design" at bounding box center [226, 47] width 27 height 12
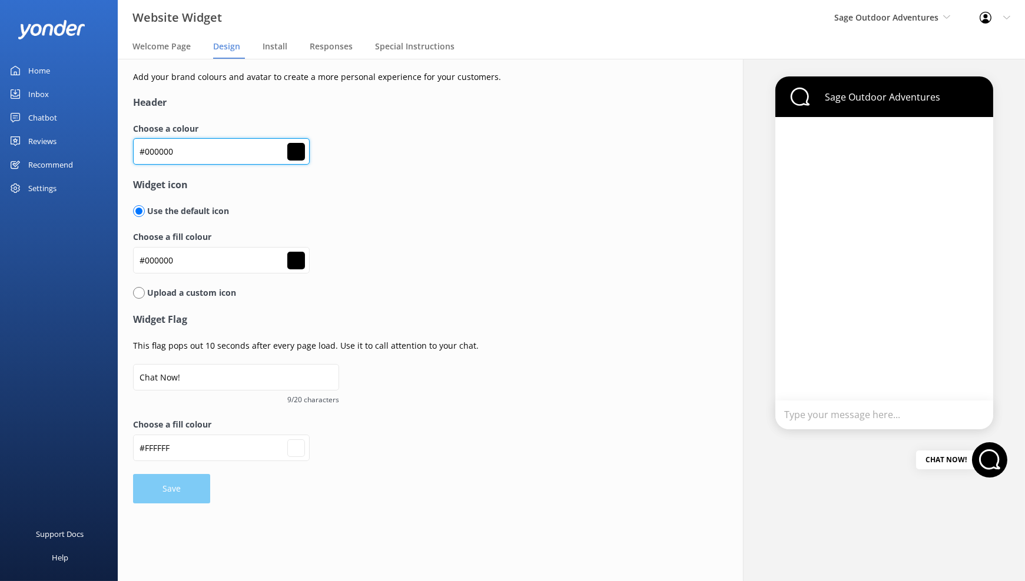
drag, startPoint x: 190, startPoint y: 148, endPoint x: 114, endPoint y: 157, distance: 77.0
click at [114, 157] on div "Website Widget Sage Outdoor Adventures Kendall's Adventure Co Cool Tours Inc To…" at bounding box center [512, 320] width 1025 height 523
drag, startPoint x: 193, startPoint y: 151, endPoint x: 127, endPoint y: 151, distance: 66.5
click at [127, 151] on div "Add your brand colours and avatar to create a more personal experience for your…" at bounding box center [415, 287] width 594 height 457
paste input "bfd532"
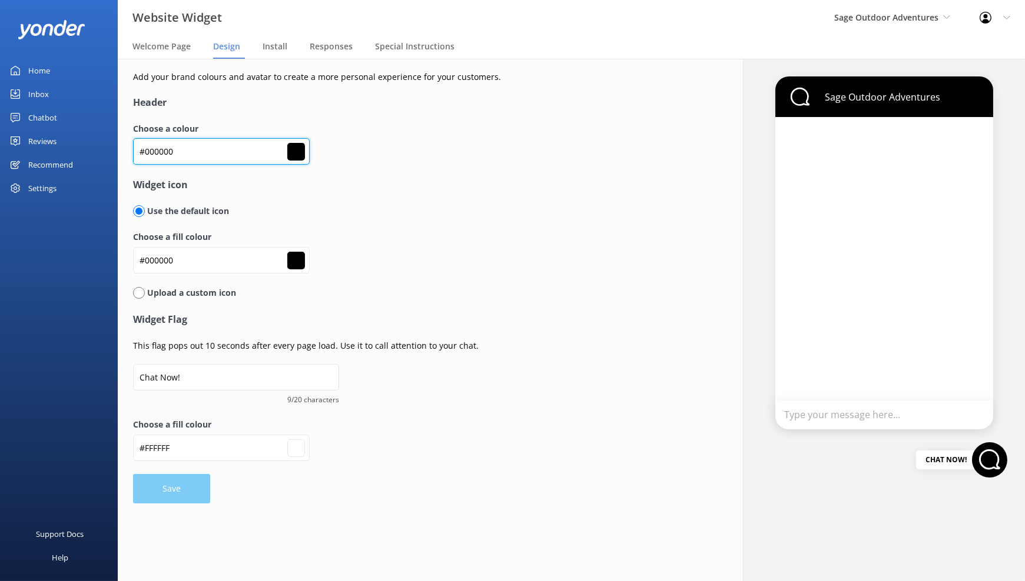
type input "#bfd532"
type input "#ffffff"
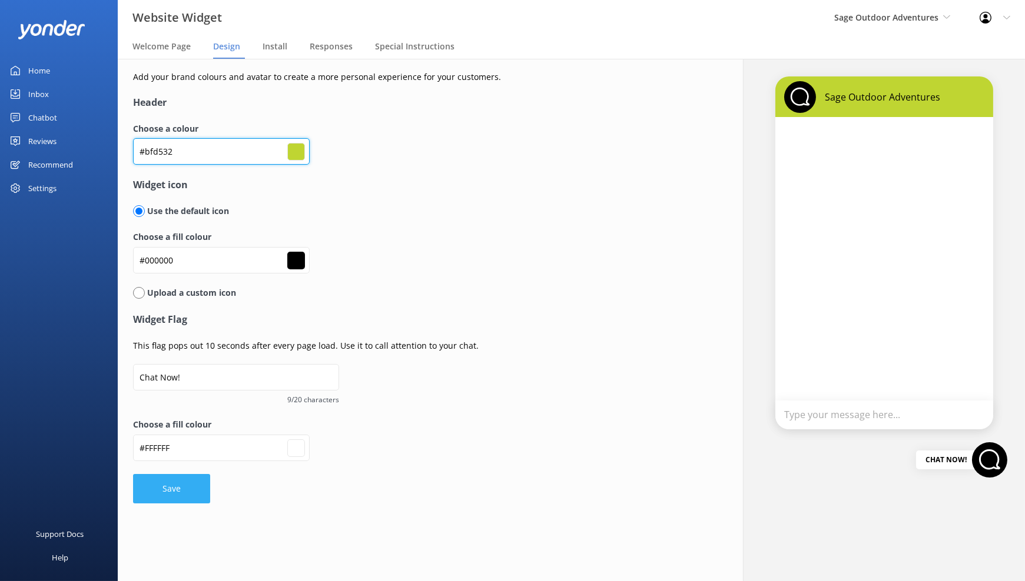
type input "#bfd532"
click at [196, 502] on button "Save" at bounding box center [171, 488] width 77 height 29
type input "#ffffff"
click at [52, 72] on link "Home" at bounding box center [59, 71] width 118 height 24
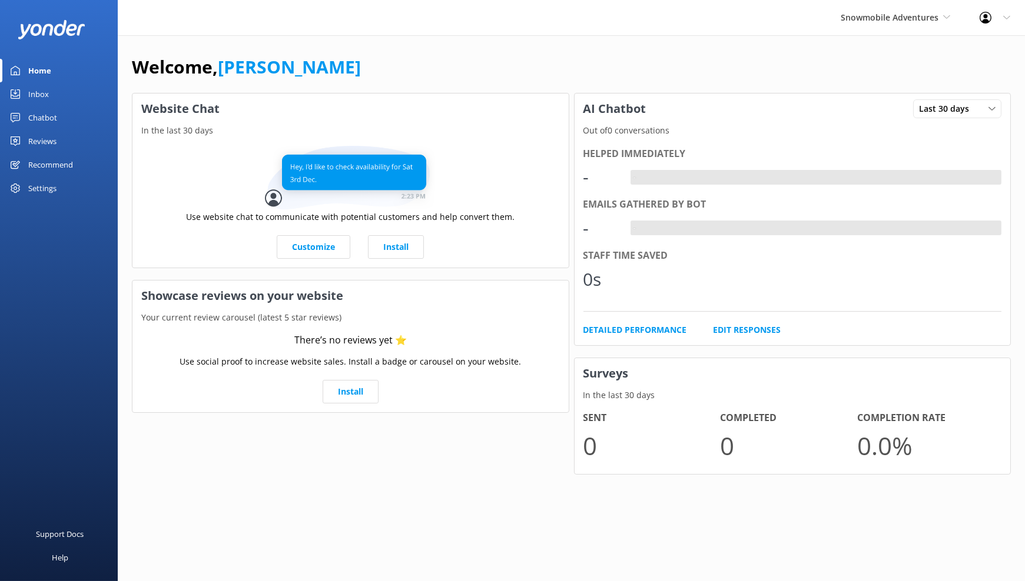
click at [44, 117] on div "Chatbot" at bounding box center [42, 118] width 29 height 24
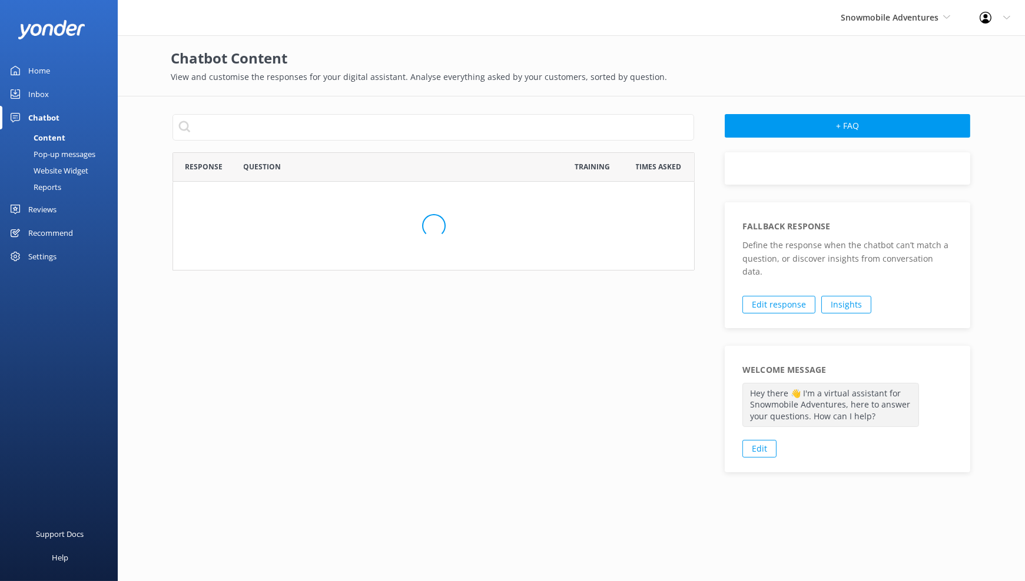
scroll to position [403, 512]
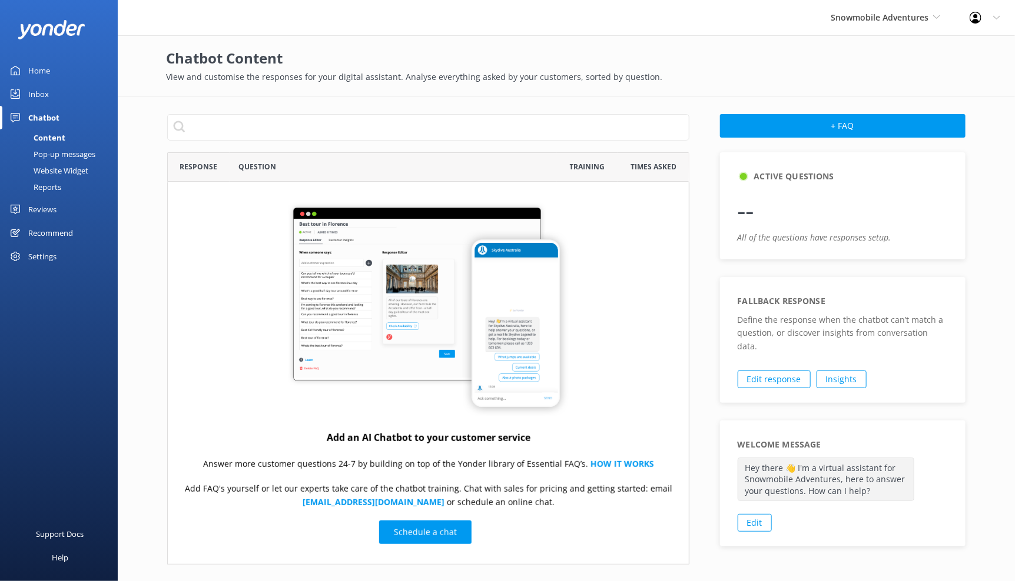
click at [72, 174] on div "Website Widget" at bounding box center [47, 170] width 81 height 16
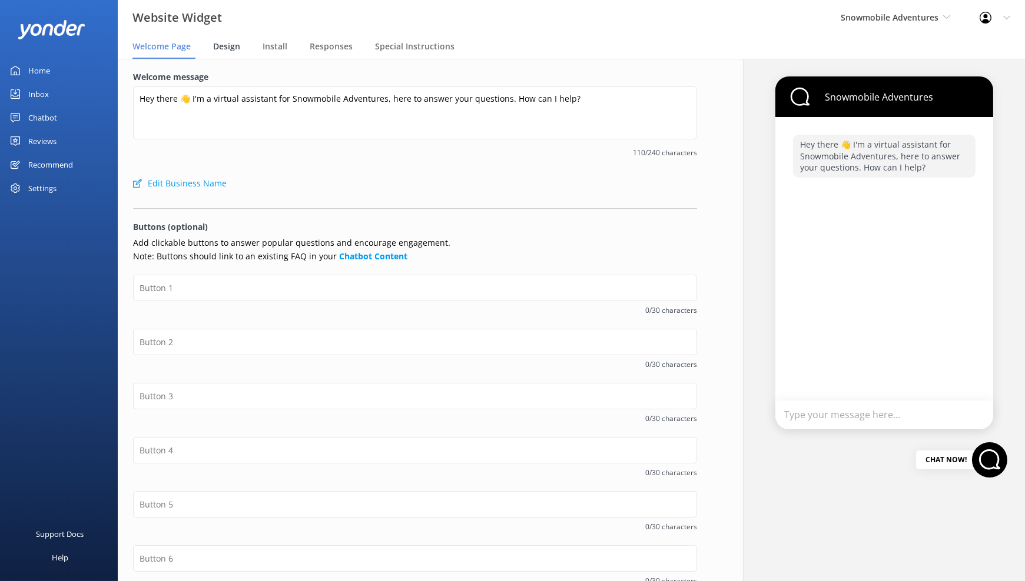
click at [222, 45] on span "Design" at bounding box center [226, 47] width 27 height 12
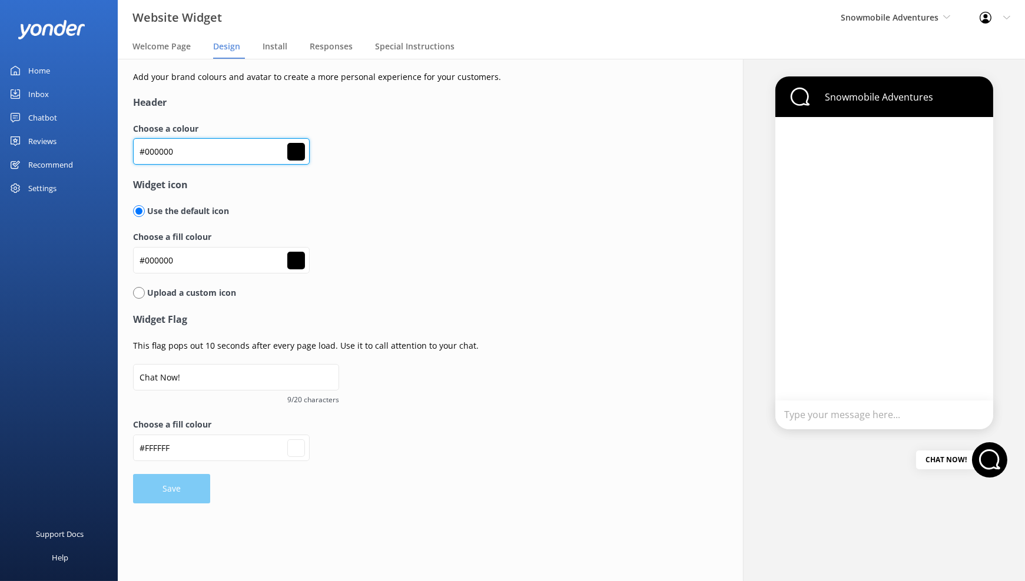
drag, startPoint x: 201, startPoint y: 159, endPoint x: 124, endPoint y: 148, distance: 77.3
click at [124, 148] on div "Add your brand colours and avatar to create a more personal experience for your…" at bounding box center [415, 287] width 594 height 457
paste input "d6089"
type input "#0d6089"
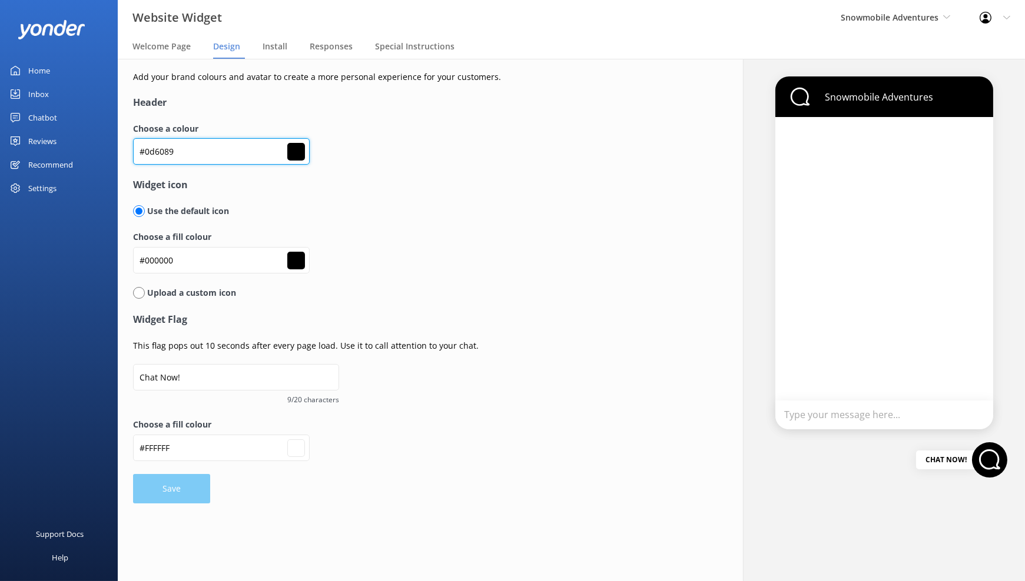
type input "#ffffff"
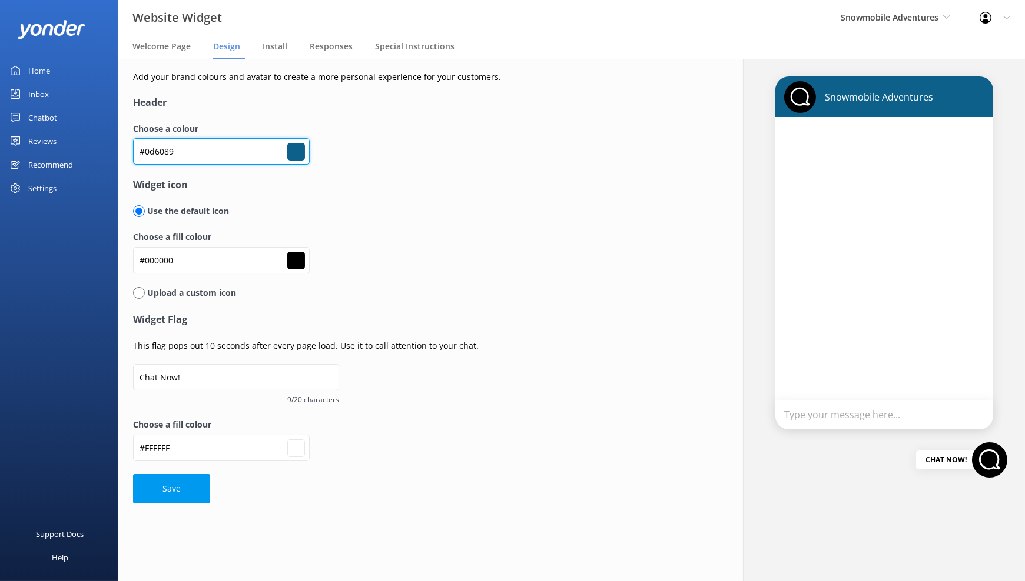
type input "#0d6089"
click at [218, 485] on form "Header Choose a colour #0d6089 #0d6089 Widget icon Use the default icon Choose …" at bounding box center [415, 299] width 564 height 408
click at [194, 484] on button "Save" at bounding box center [171, 488] width 77 height 29
click at [57, 187] on div "Settings" at bounding box center [59, 189] width 118 height 24
type input "#ffffff"
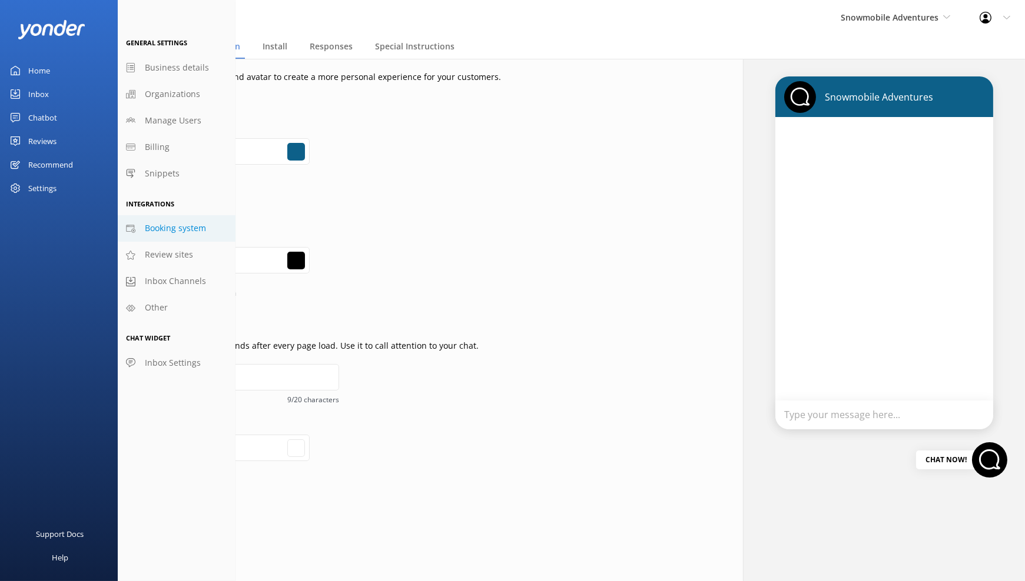
click at [162, 233] on span "Booking system" at bounding box center [175, 228] width 61 height 13
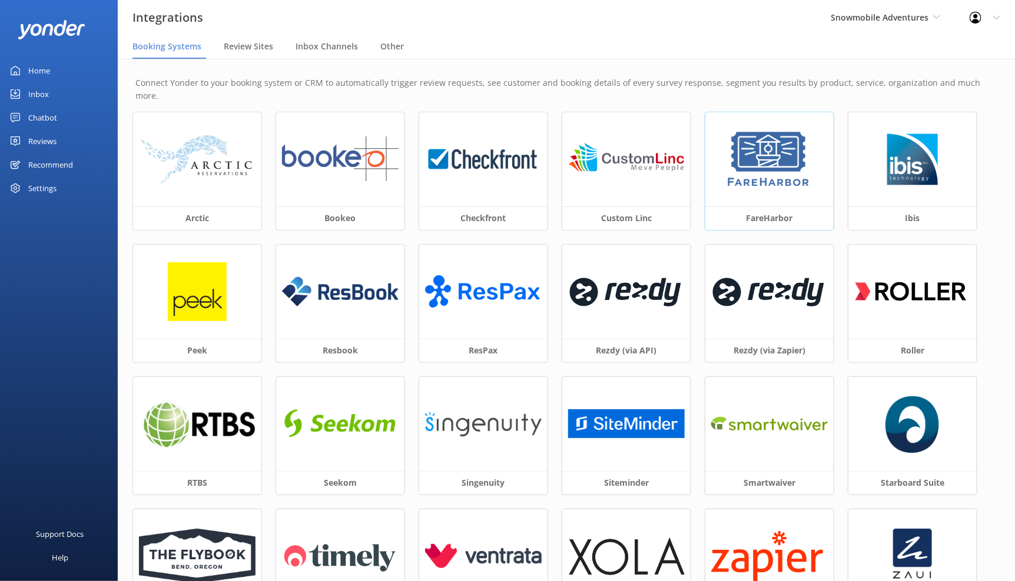
click at [777, 156] on img at bounding box center [768, 159] width 89 height 59
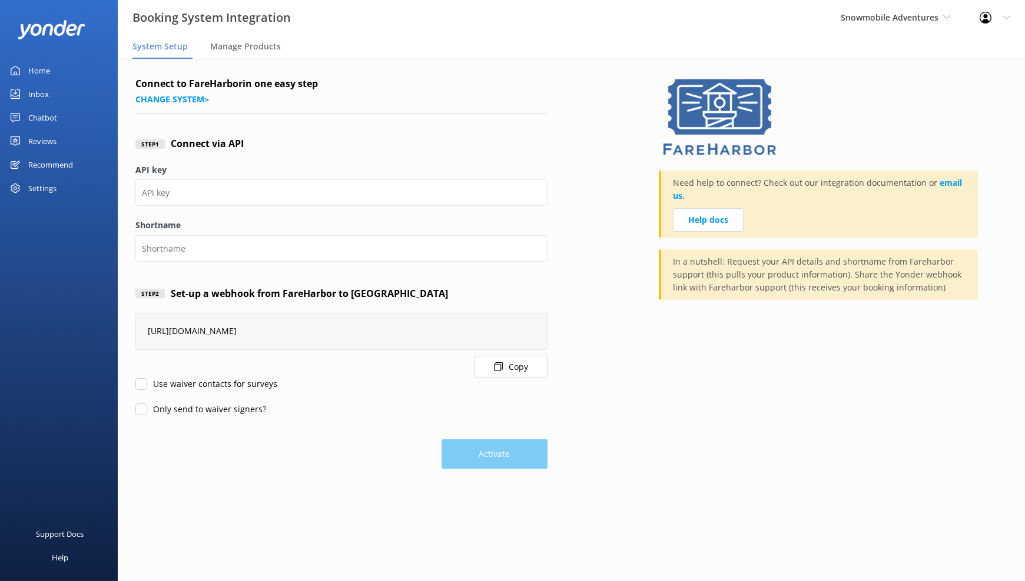
click at [514, 366] on button "Copy" at bounding box center [510, 367] width 73 height 22
click at [942, 22] on span "Snowmobile Adventures" at bounding box center [894, 17] width 109 height 13
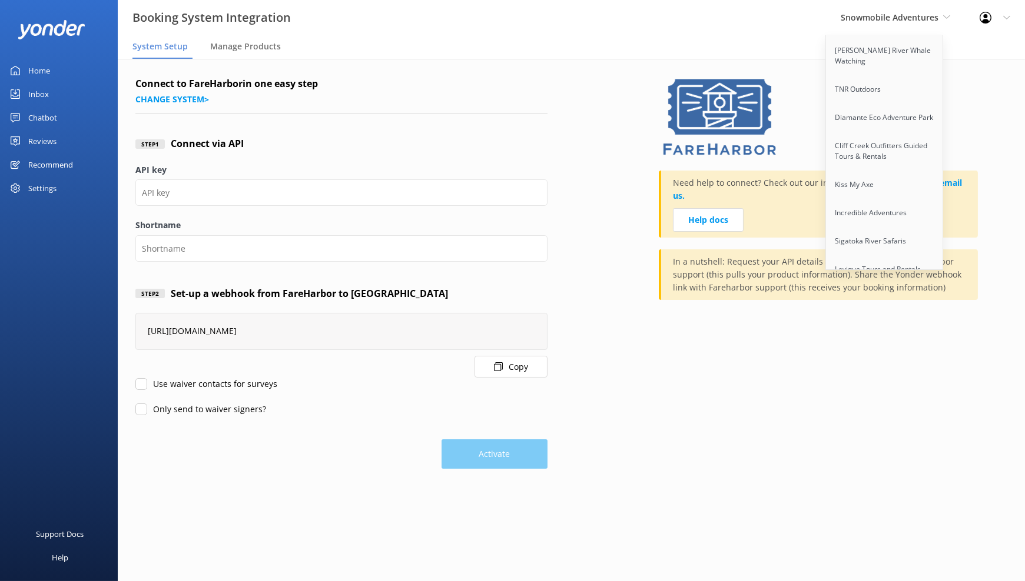
scroll to position [1057, 0]
click at [897, 274] on link "Extranomical Tours" at bounding box center [885, 288] width 118 height 28
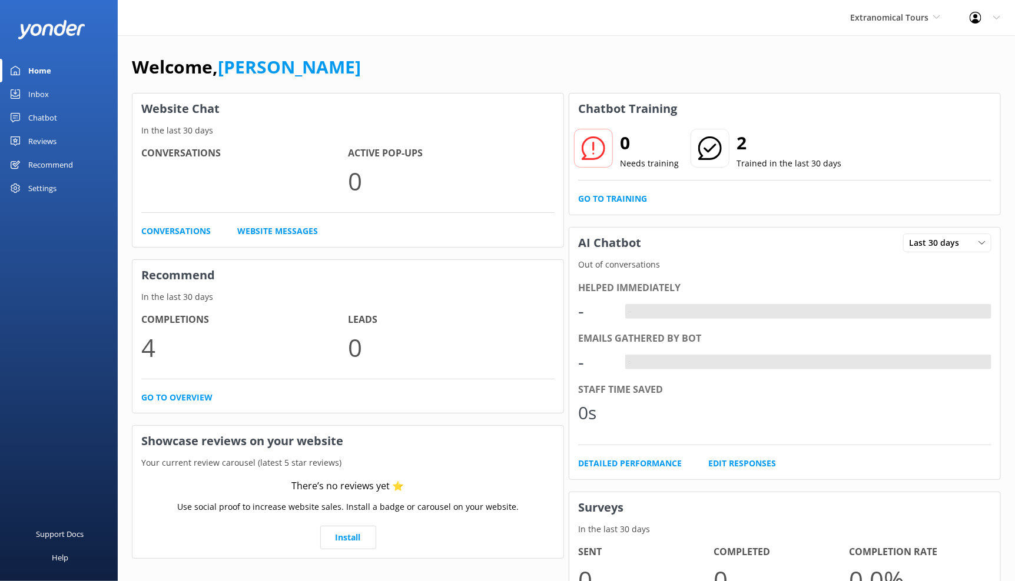
click at [44, 119] on div "Chatbot" at bounding box center [42, 118] width 29 height 24
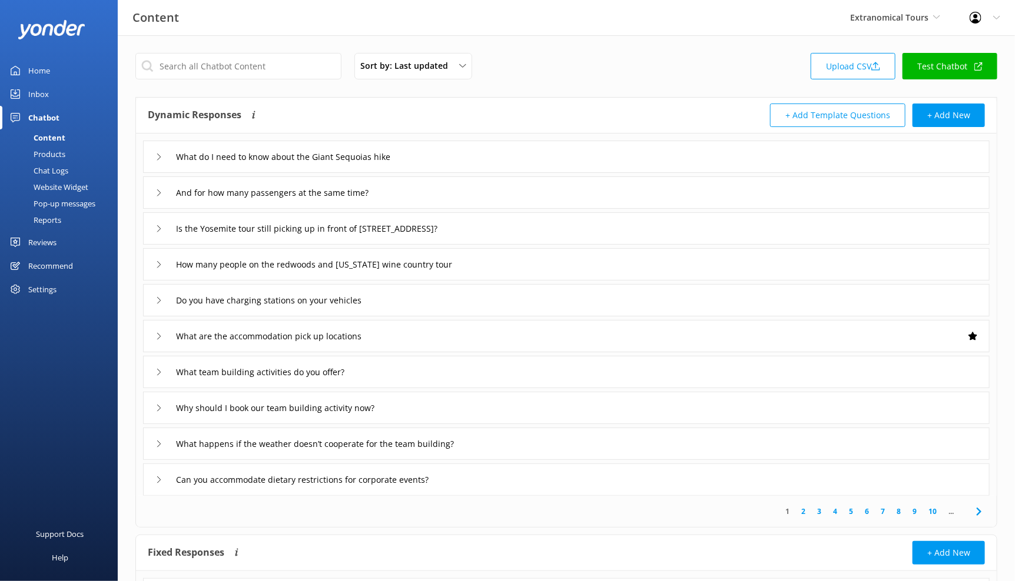
click at [66, 206] on div "Pop-up messages" at bounding box center [51, 203] width 88 height 16
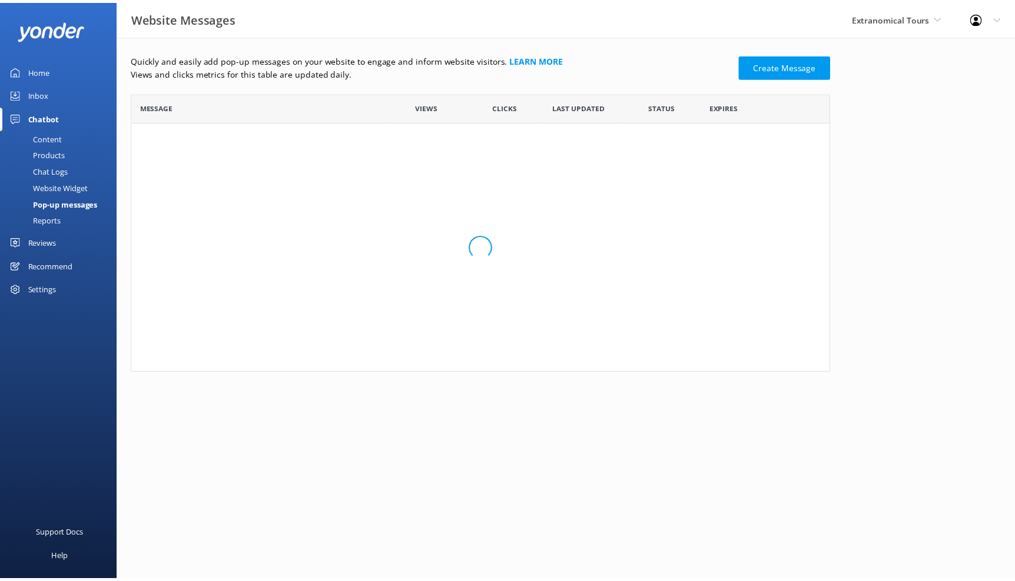
scroll to position [69, 696]
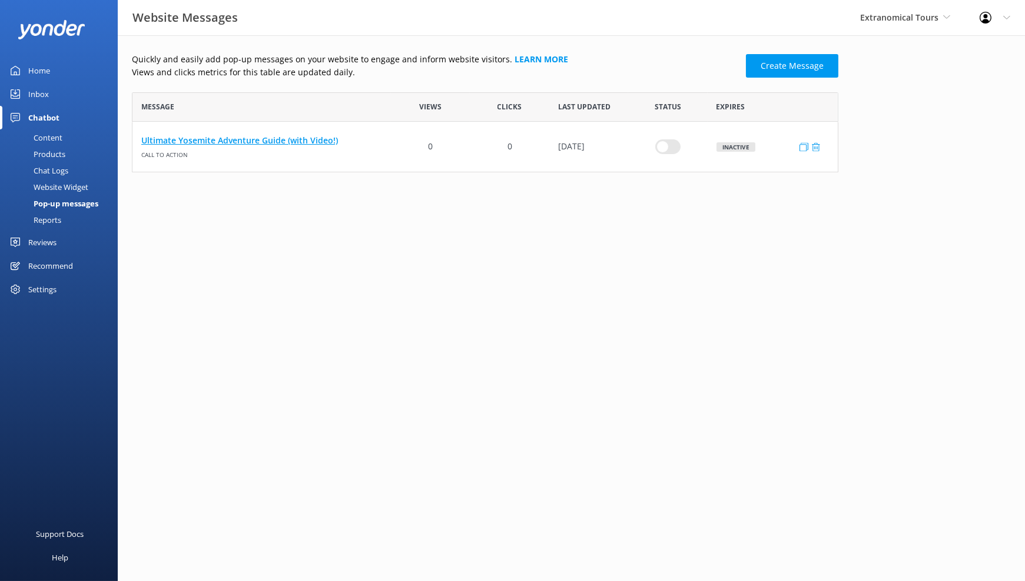
click at [301, 140] on link "Ultimate Yosemite Adventure Guide (with Video!)" at bounding box center [261, 140] width 241 height 13
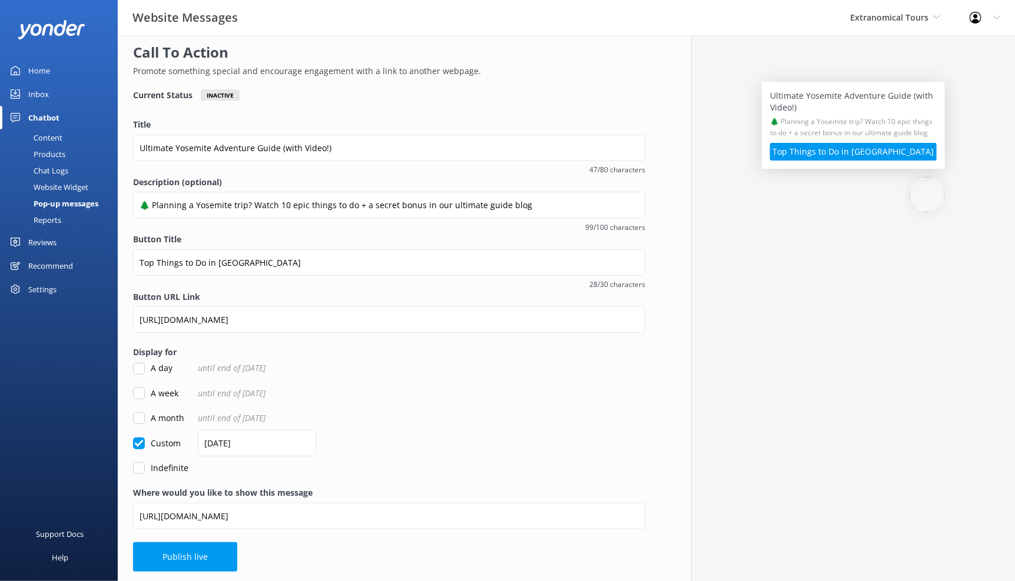
scroll to position [37, 0]
